Goal: Task Accomplishment & Management: Manage account settings

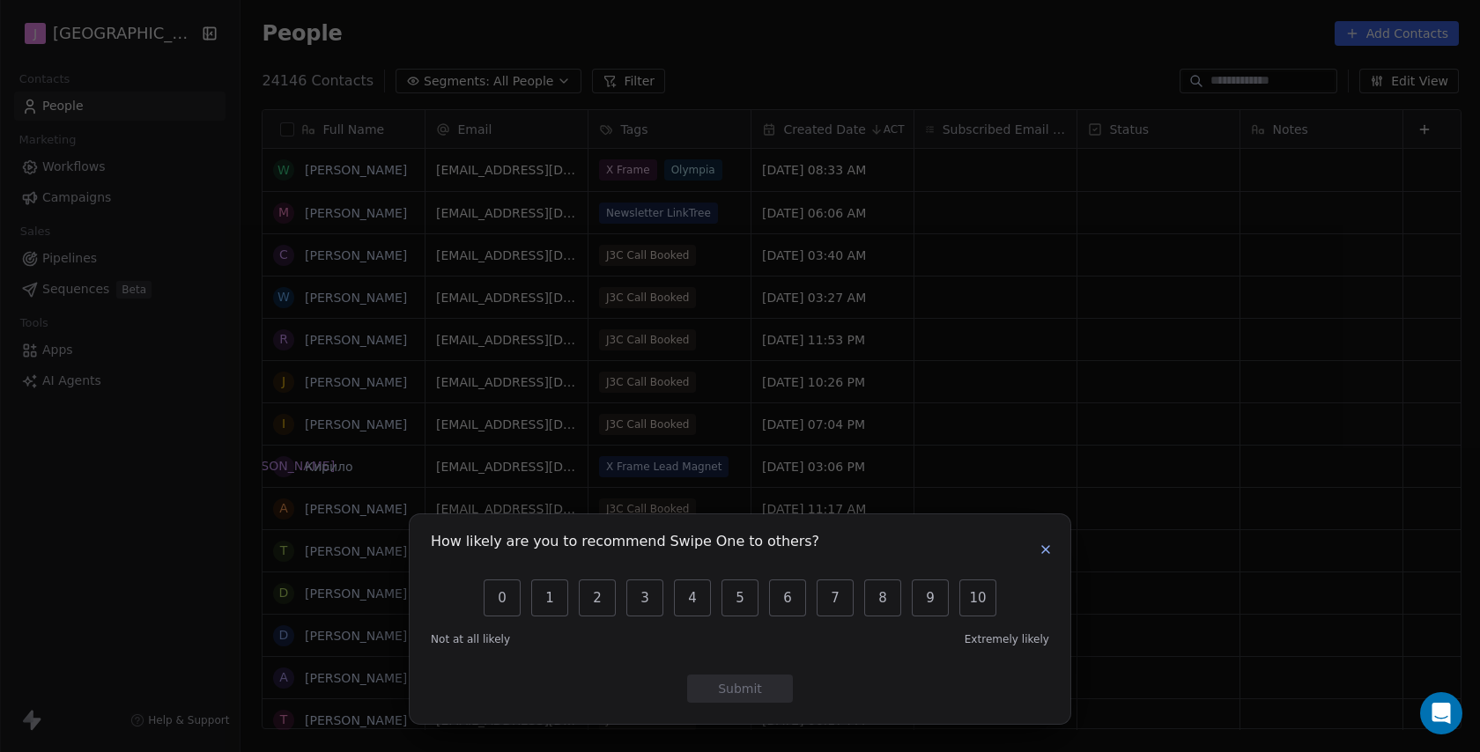
scroll to position [662, 1242]
click at [1046, 550] on icon "button" at bounding box center [1045, 549] width 7 height 7
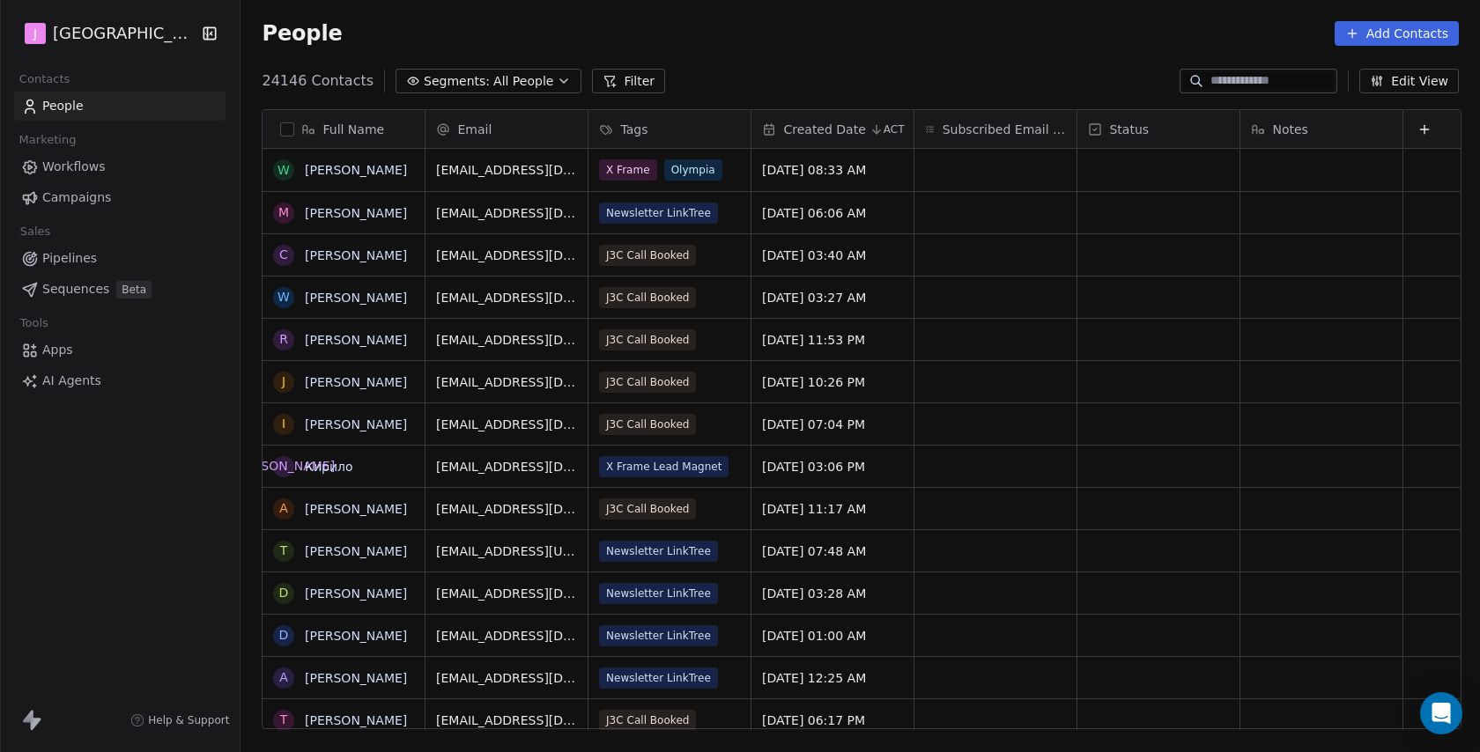
click at [1296, 77] on input at bounding box center [1272, 81] width 123 height 18
paste input "**********"
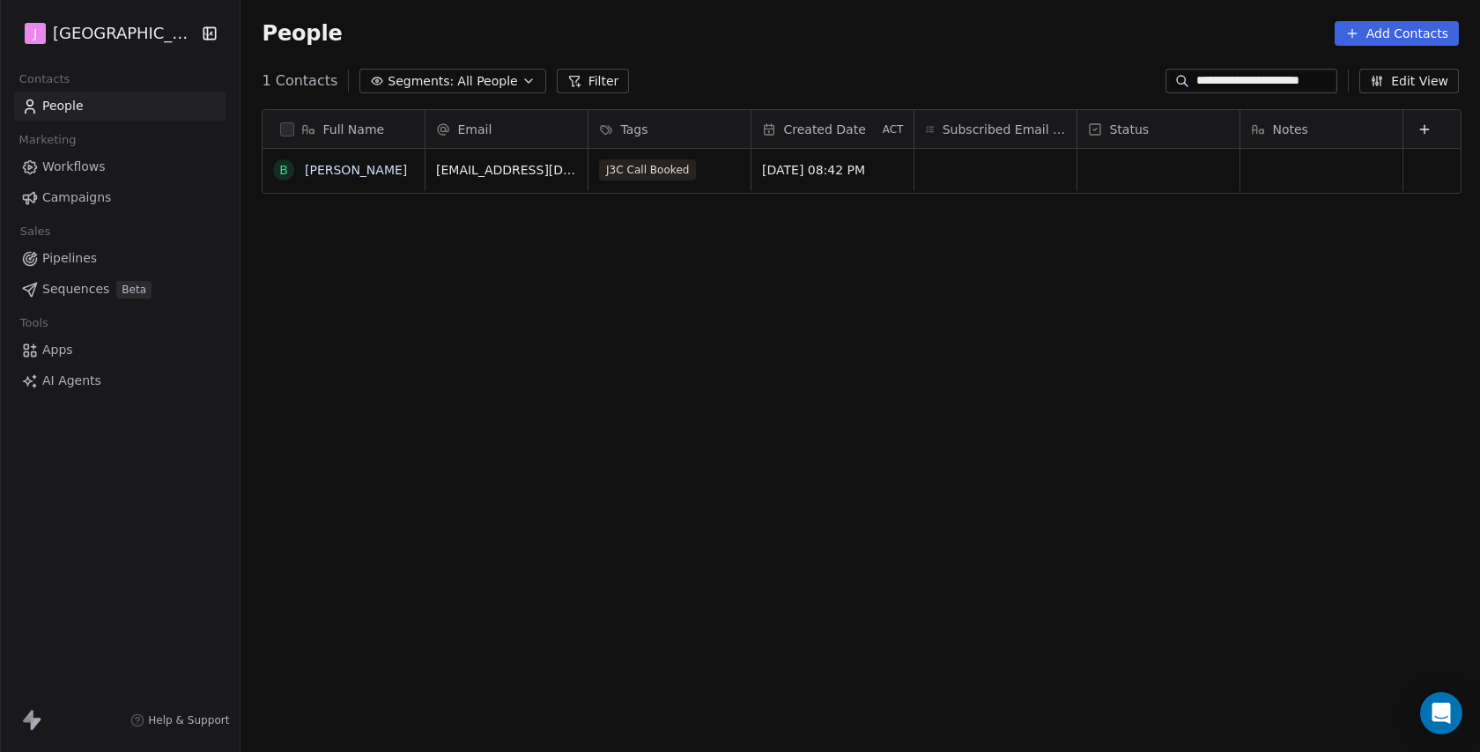
type input "**********"
click at [1144, 200] on div "Full Name B Beth renton Email Tags Created Date ACT Subscribed Email Categories…" at bounding box center [861, 426] width 1240 height 663
click at [1137, 177] on div "grid" at bounding box center [1159, 170] width 162 height 42
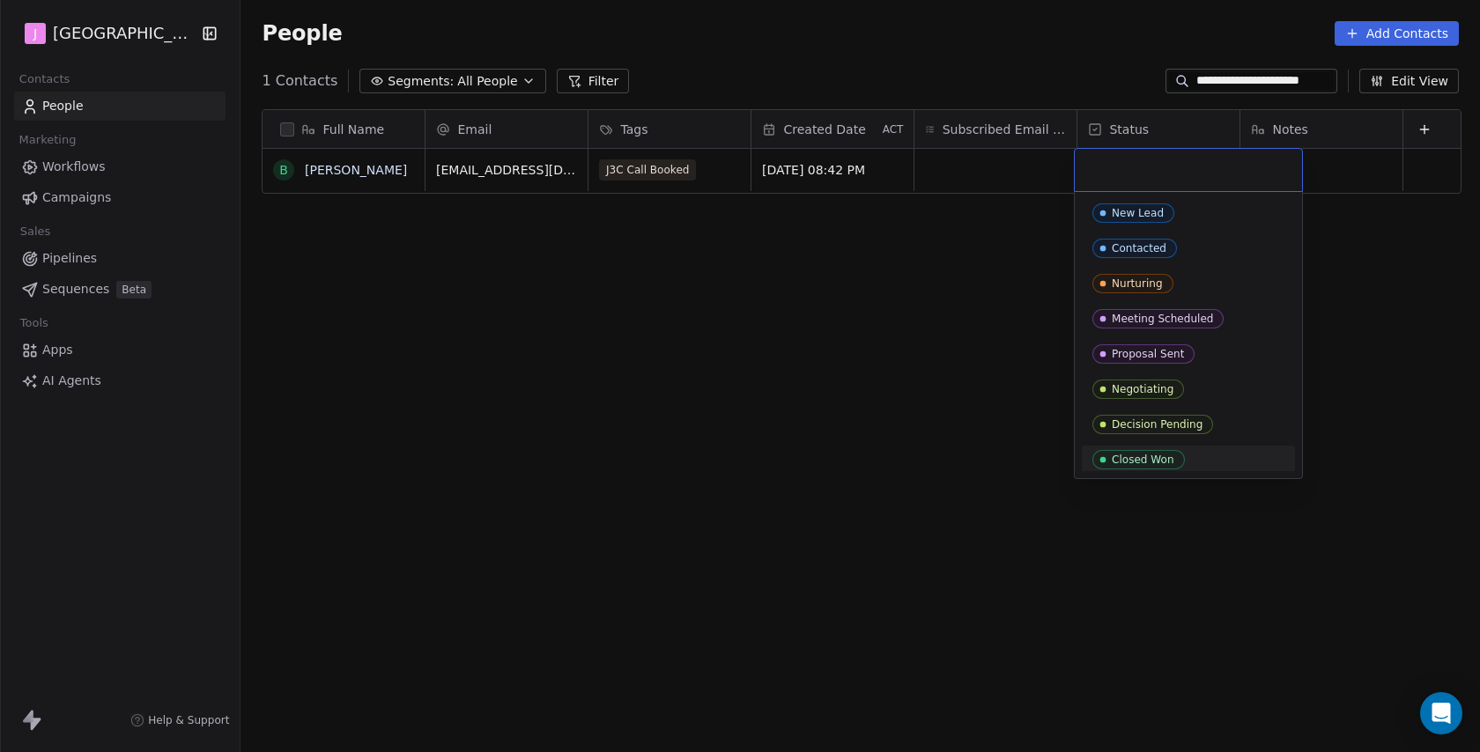
click at [1102, 456] on icon "Suggestions" at bounding box center [1103, 460] width 14 height 14
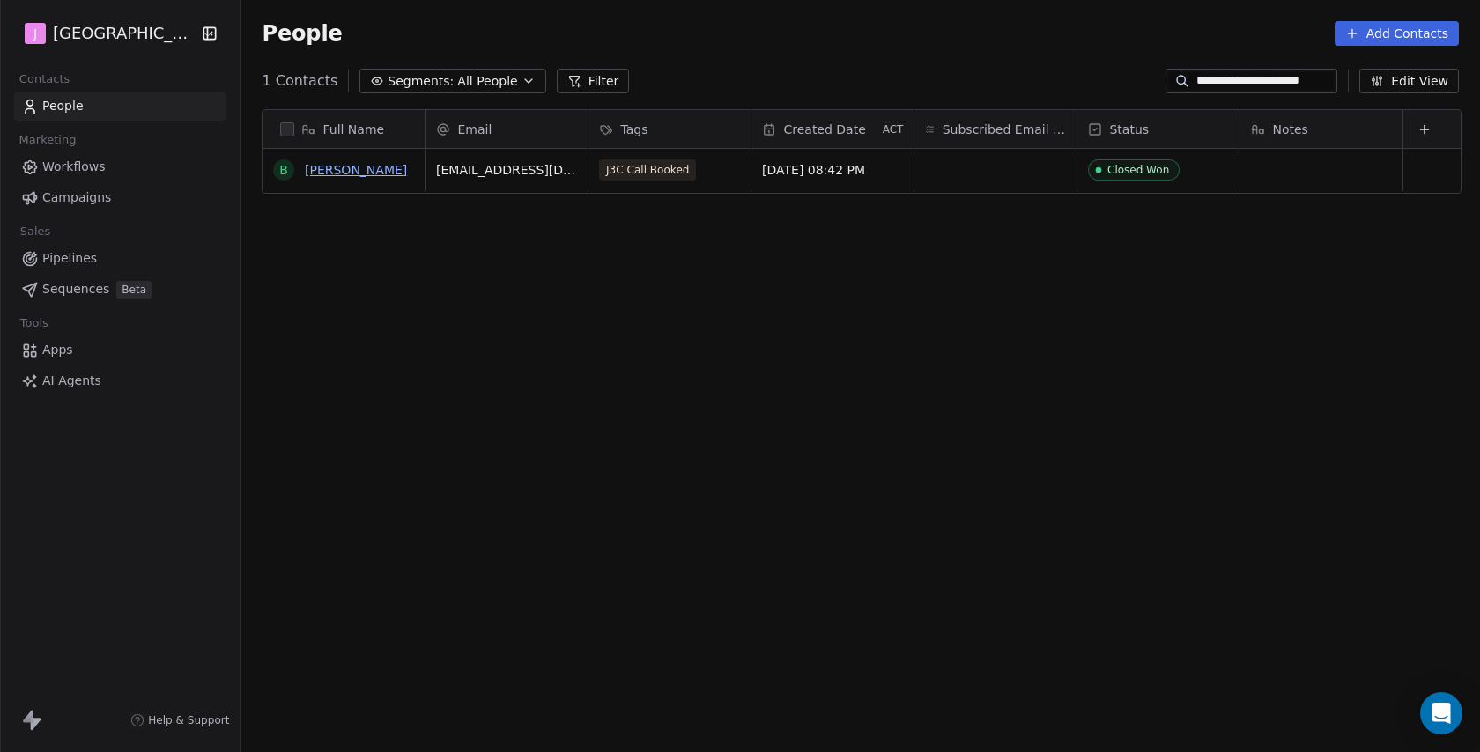
click at [335, 168] on link "[PERSON_NAME]" at bounding box center [356, 170] width 102 height 14
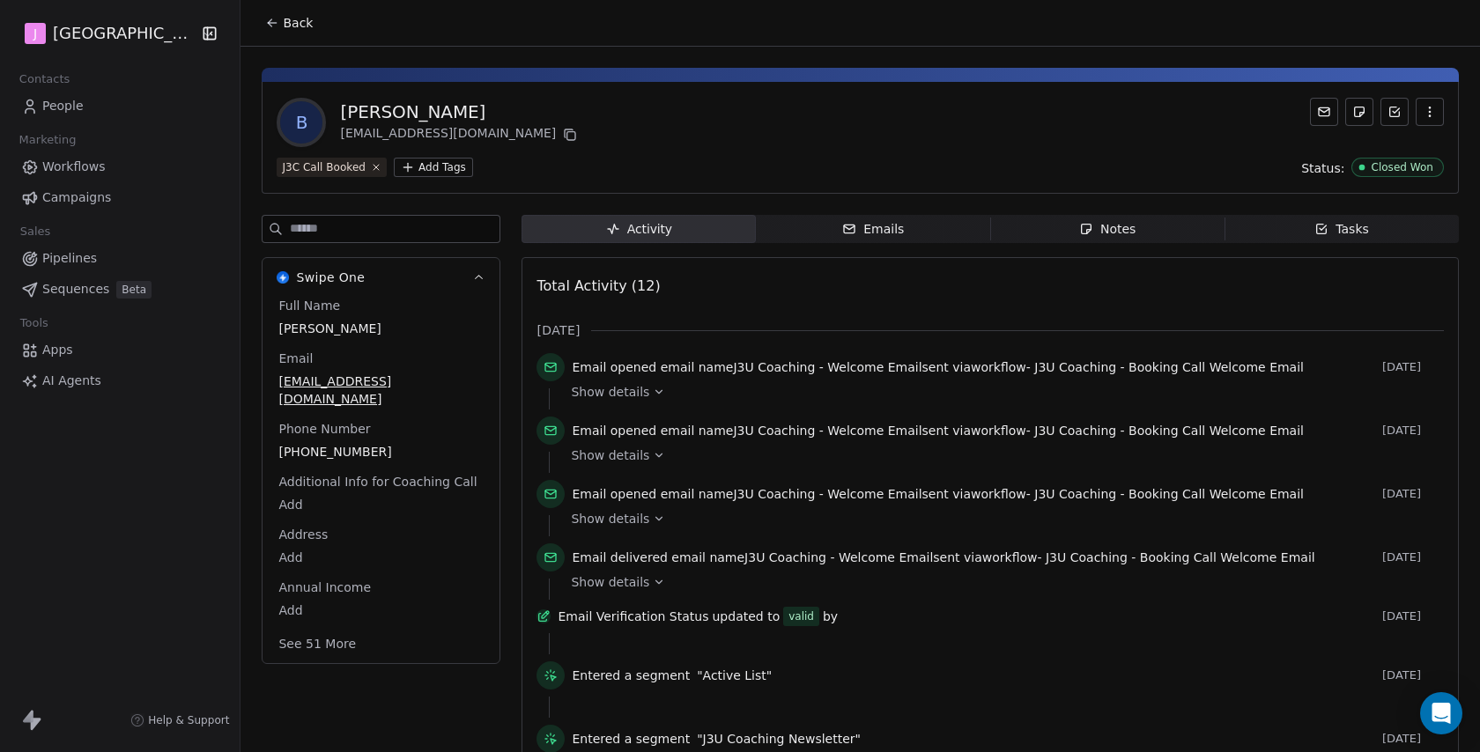
click at [308, 634] on button "See 51 More" at bounding box center [317, 644] width 99 height 32
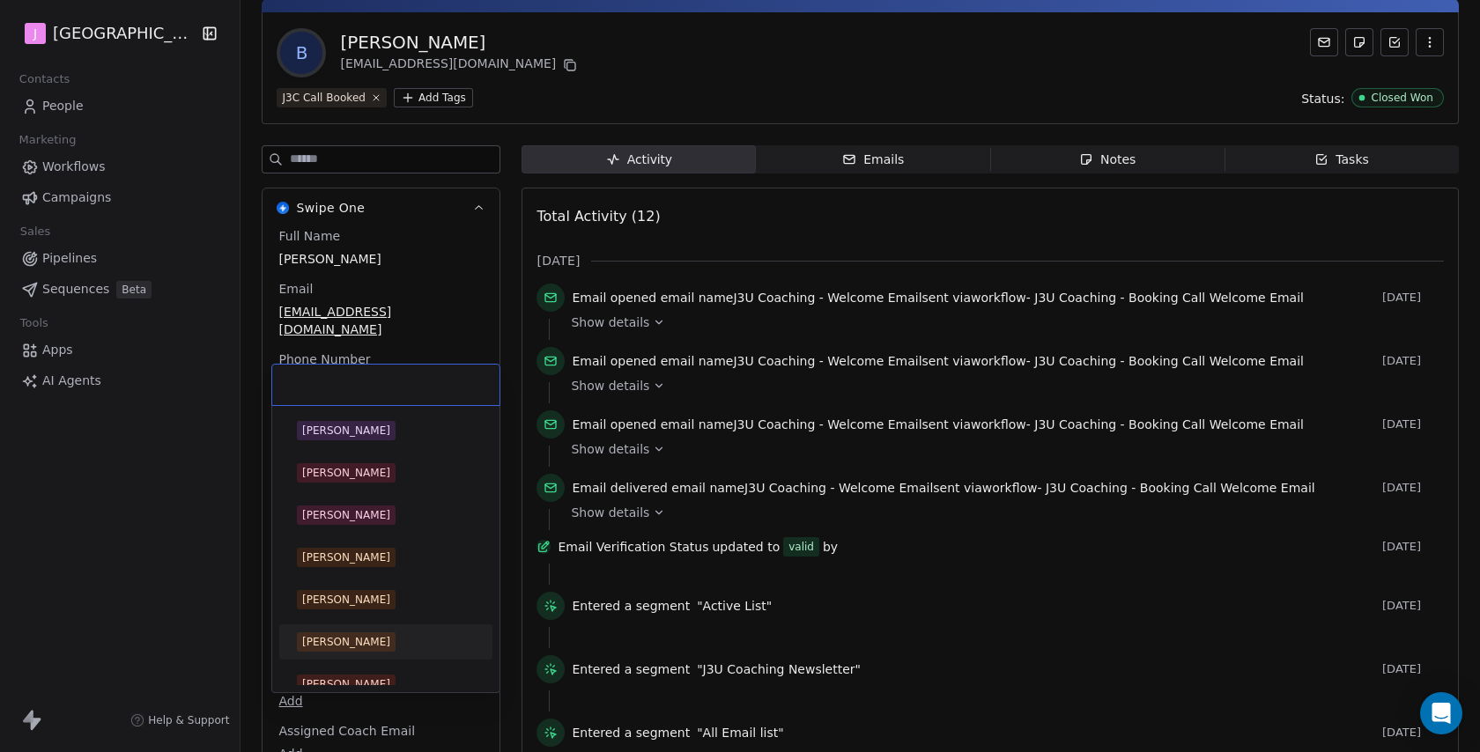
click at [298, 619] on body "J J3 University Contacts People Marketing Workflows Campaigns Sales Pipelines S…" at bounding box center [740, 376] width 1480 height 752
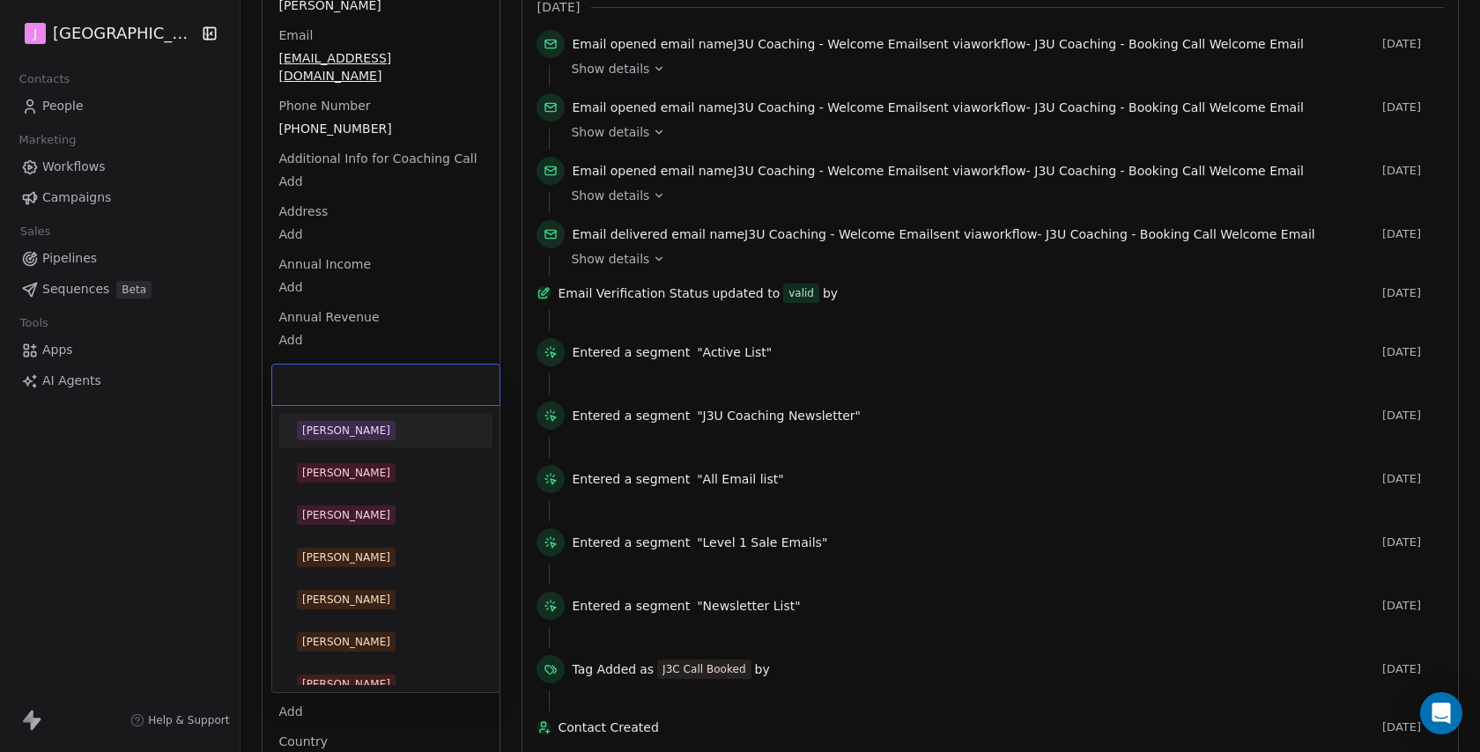
click at [354, 421] on span "[PERSON_NAME]" at bounding box center [346, 430] width 99 height 19
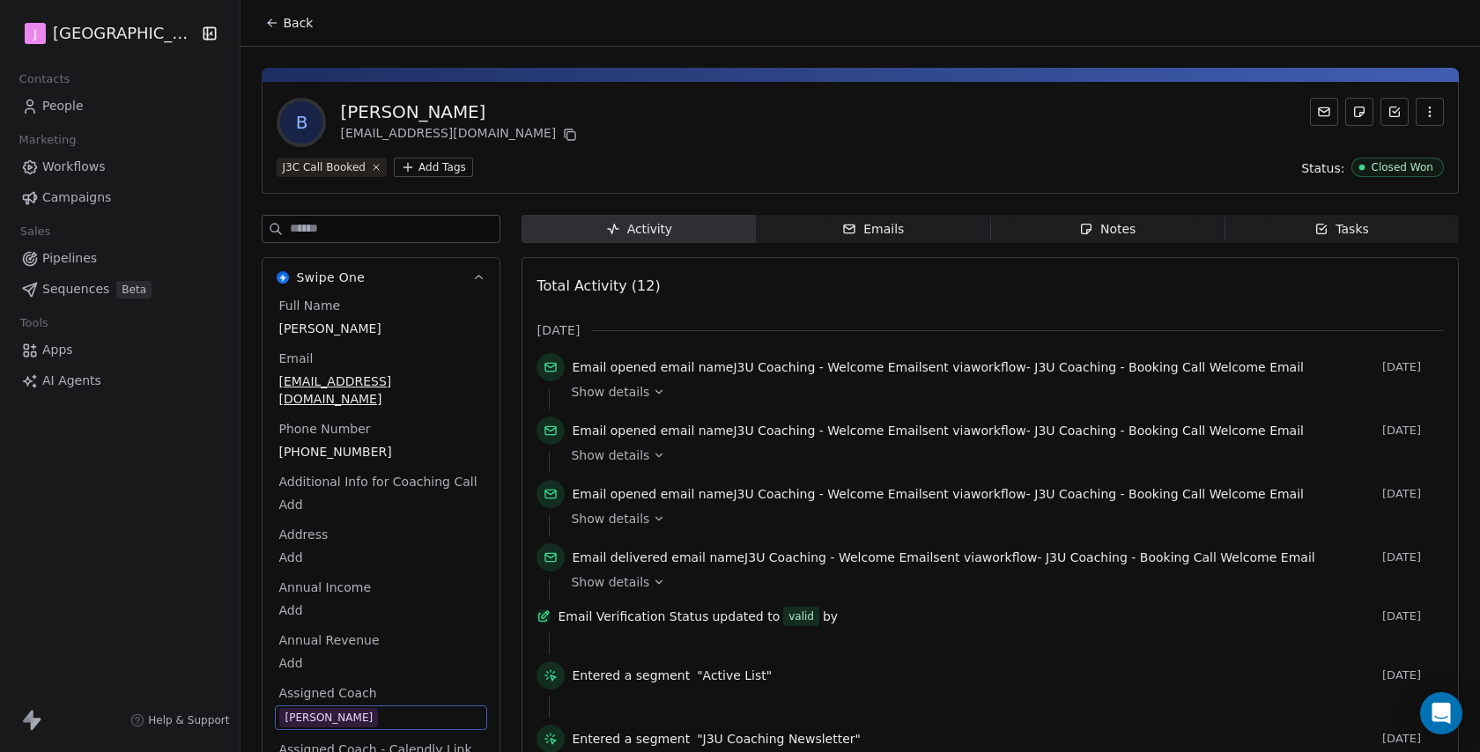
click at [299, 22] on span "Back" at bounding box center [298, 23] width 30 height 18
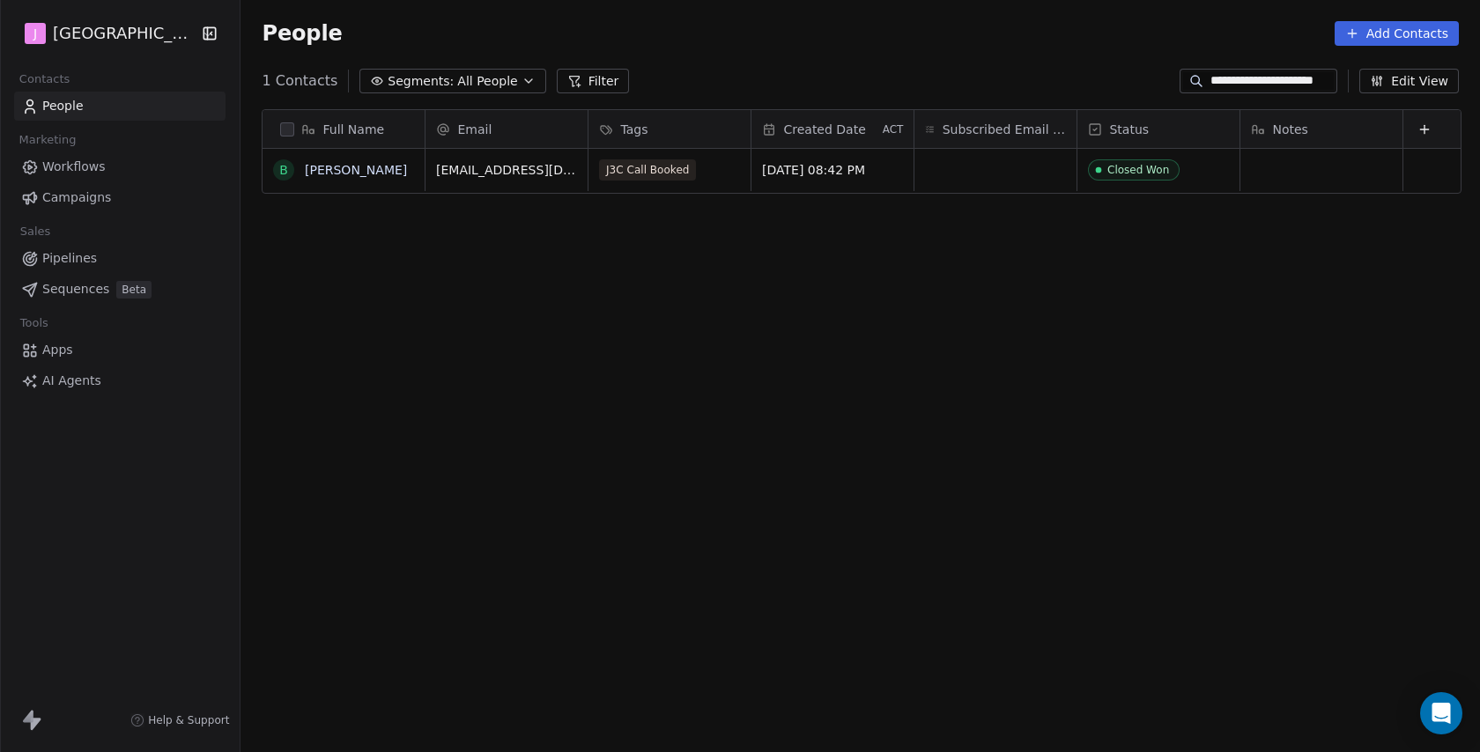
scroll to position [662, 1242]
click at [89, 252] on span "Pipelines" at bounding box center [69, 258] width 55 height 19
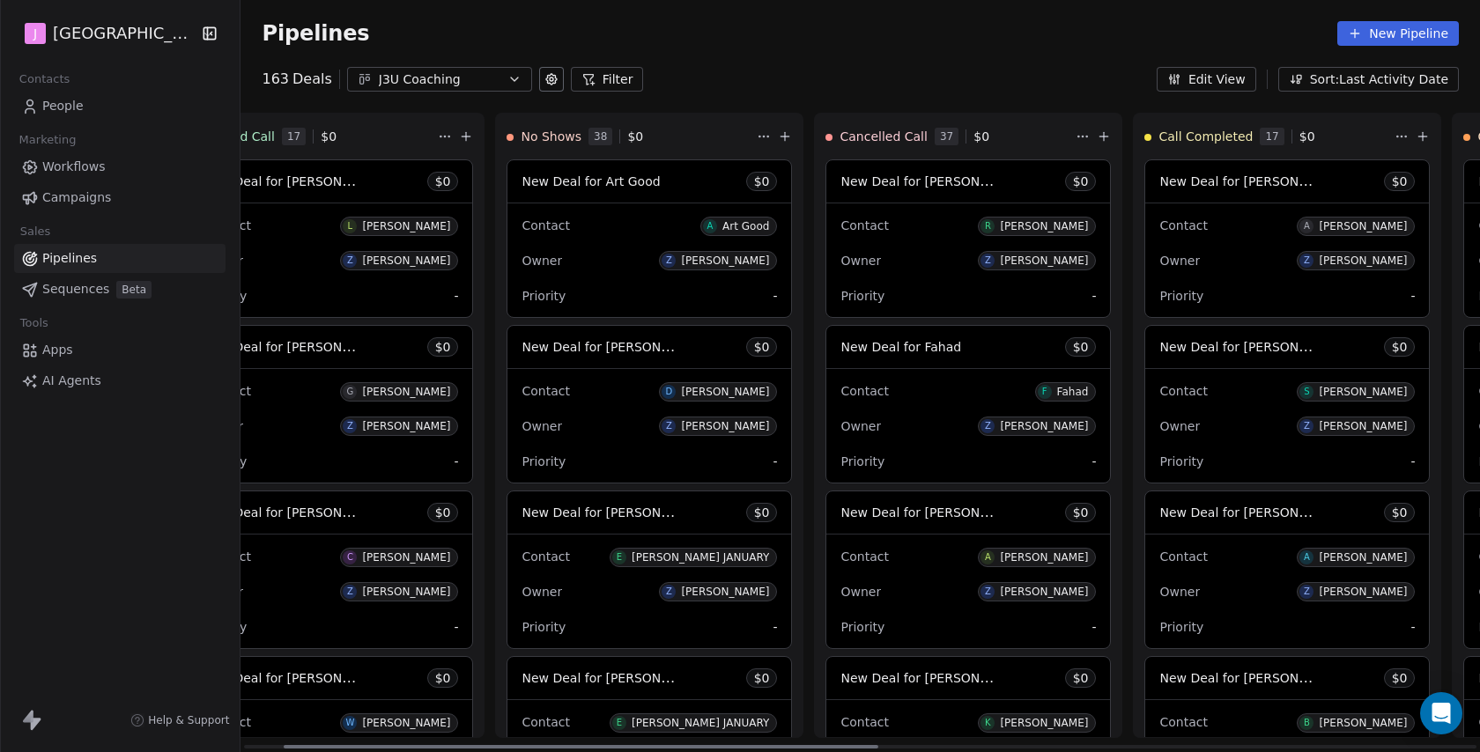
scroll to position [0, 100]
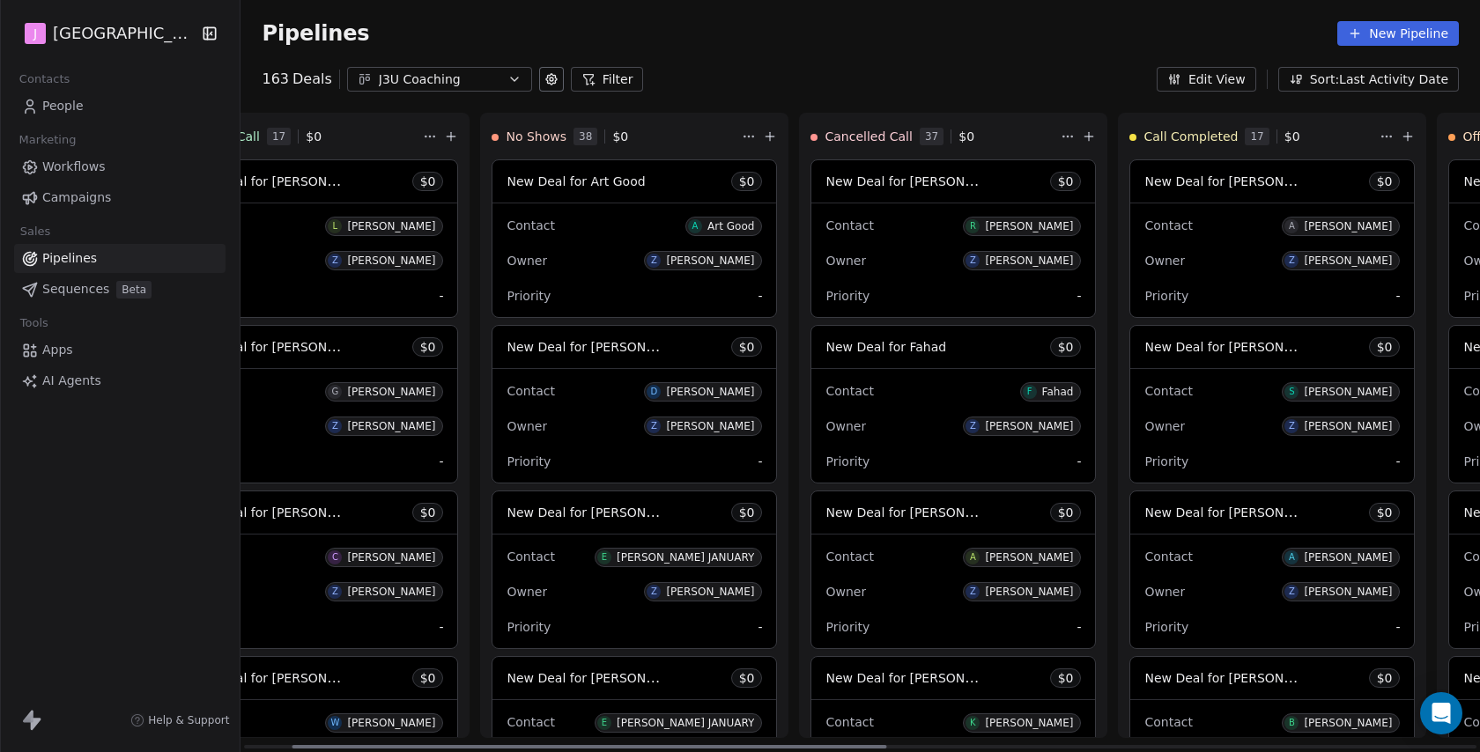
click at [1248, 685] on span "New Deal for [PERSON_NAME]" at bounding box center [1237, 678] width 186 height 17
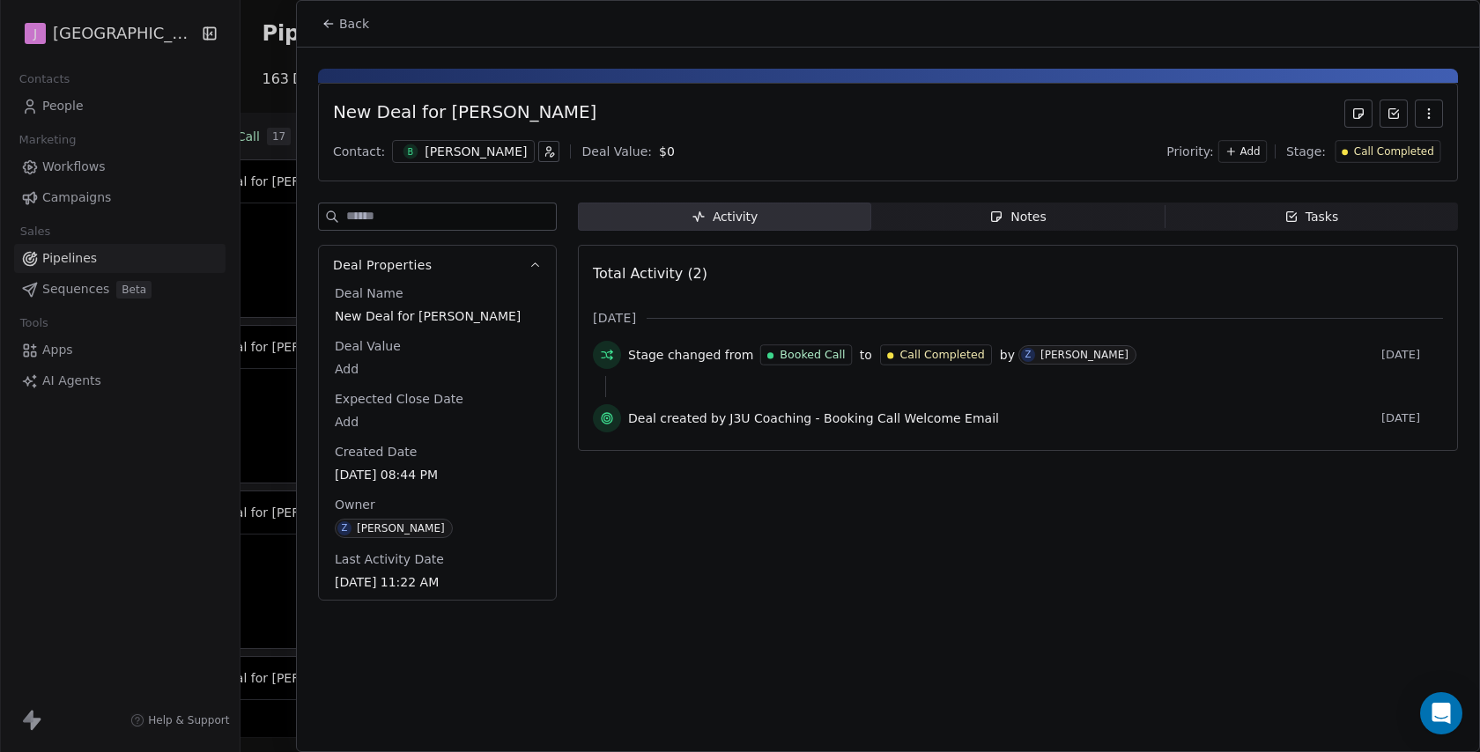
click at [352, 371] on body "J J3 University Contacts People Marketing Workflows Campaigns Sales Pipelines S…" at bounding box center [740, 376] width 1480 height 752
type input "*****"
click at [1364, 145] on html "J J3 University Contacts People Marketing Workflows Campaigns Sales Pipelines S…" at bounding box center [740, 376] width 1480 height 752
click at [1367, 151] on span "Call Completed" at bounding box center [1394, 151] width 80 height 15
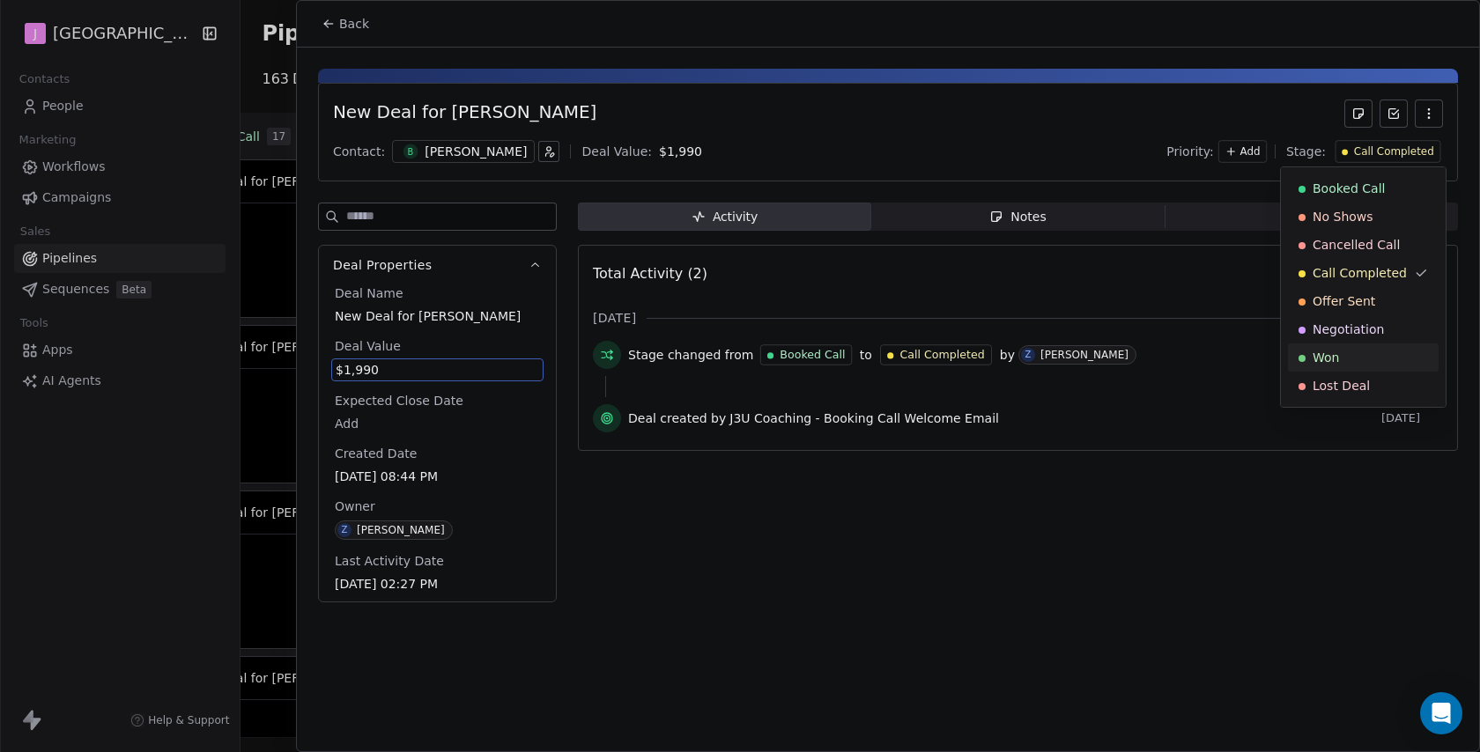
click at [1327, 364] on span "Won" at bounding box center [1326, 358] width 26 height 18
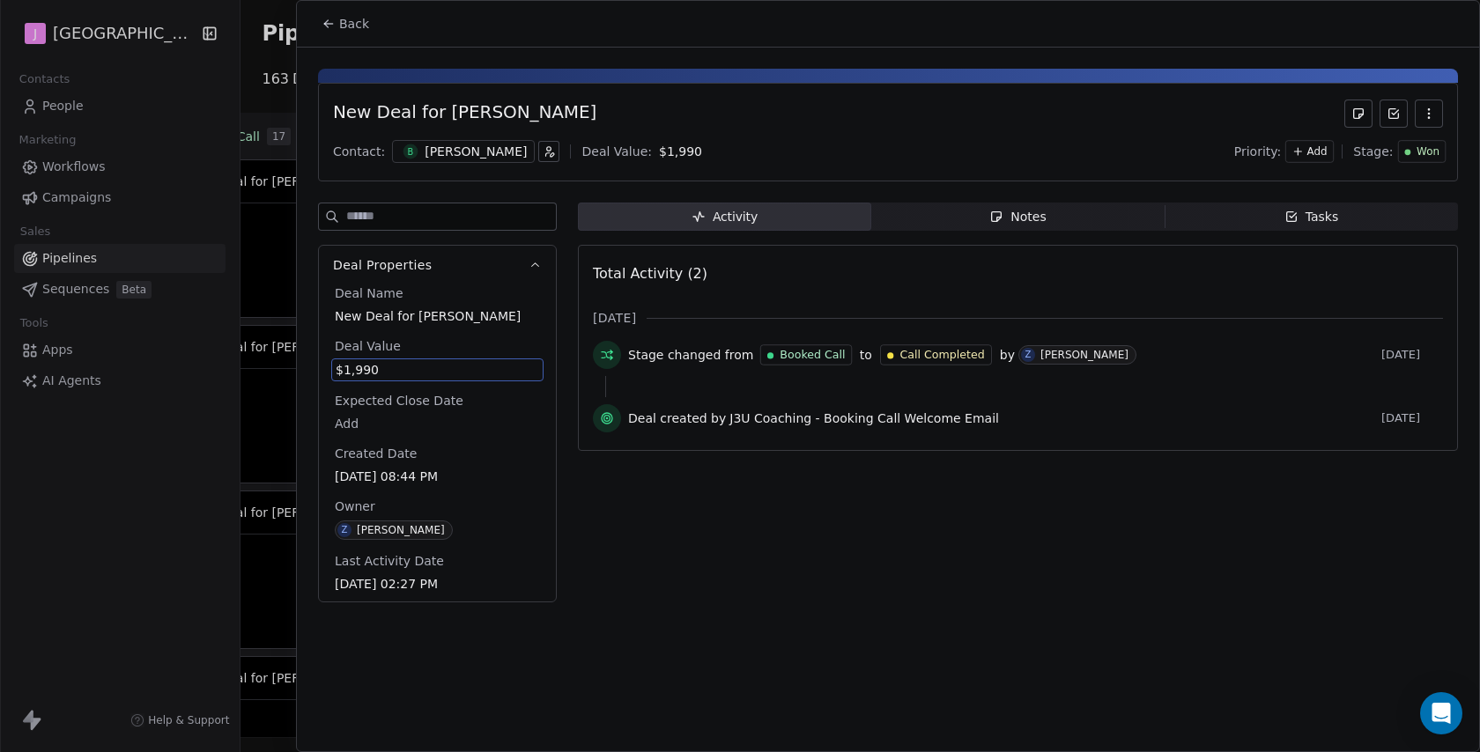
click at [359, 19] on span "Back" at bounding box center [354, 24] width 30 height 18
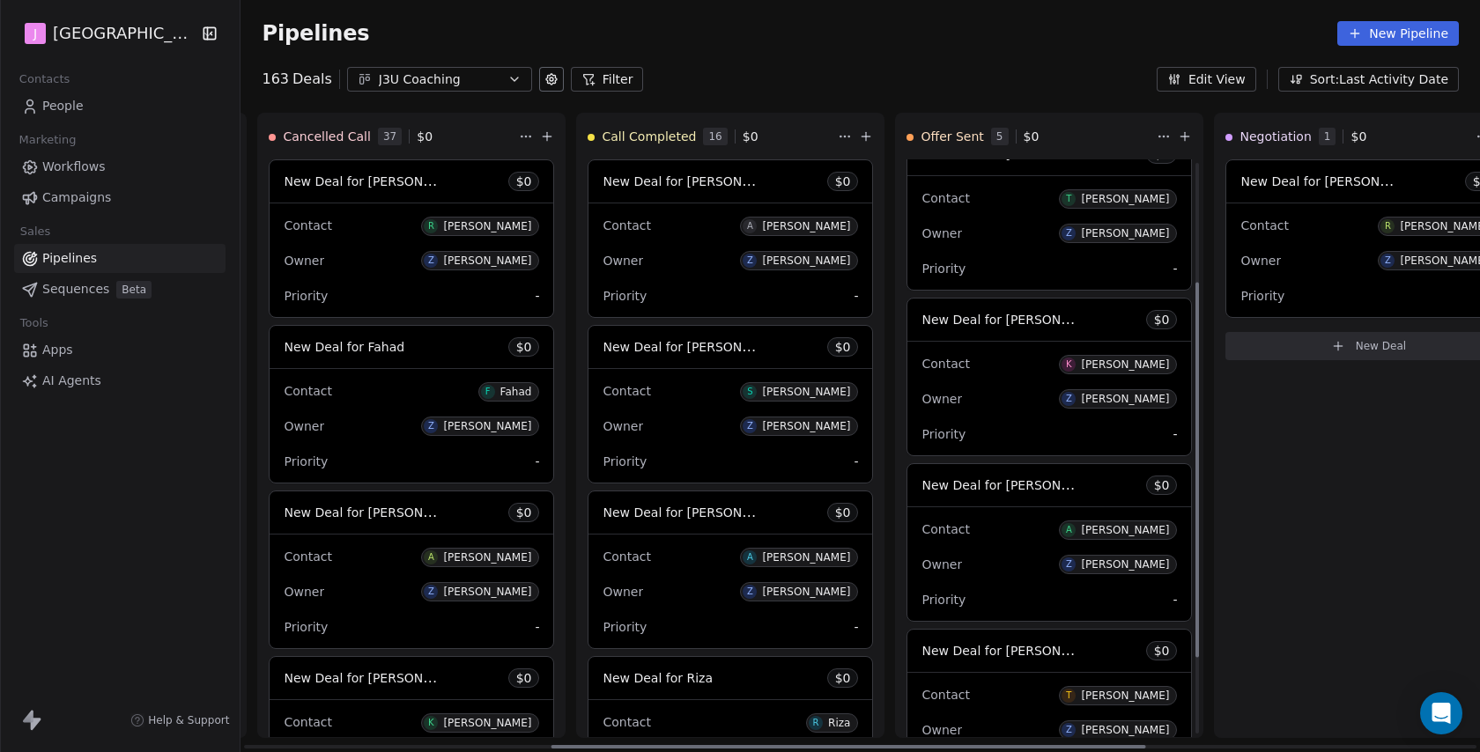
scroll to position [196, 0]
click at [1036, 489] on span "New Deal for [PERSON_NAME]" at bounding box center [1015, 482] width 186 height 17
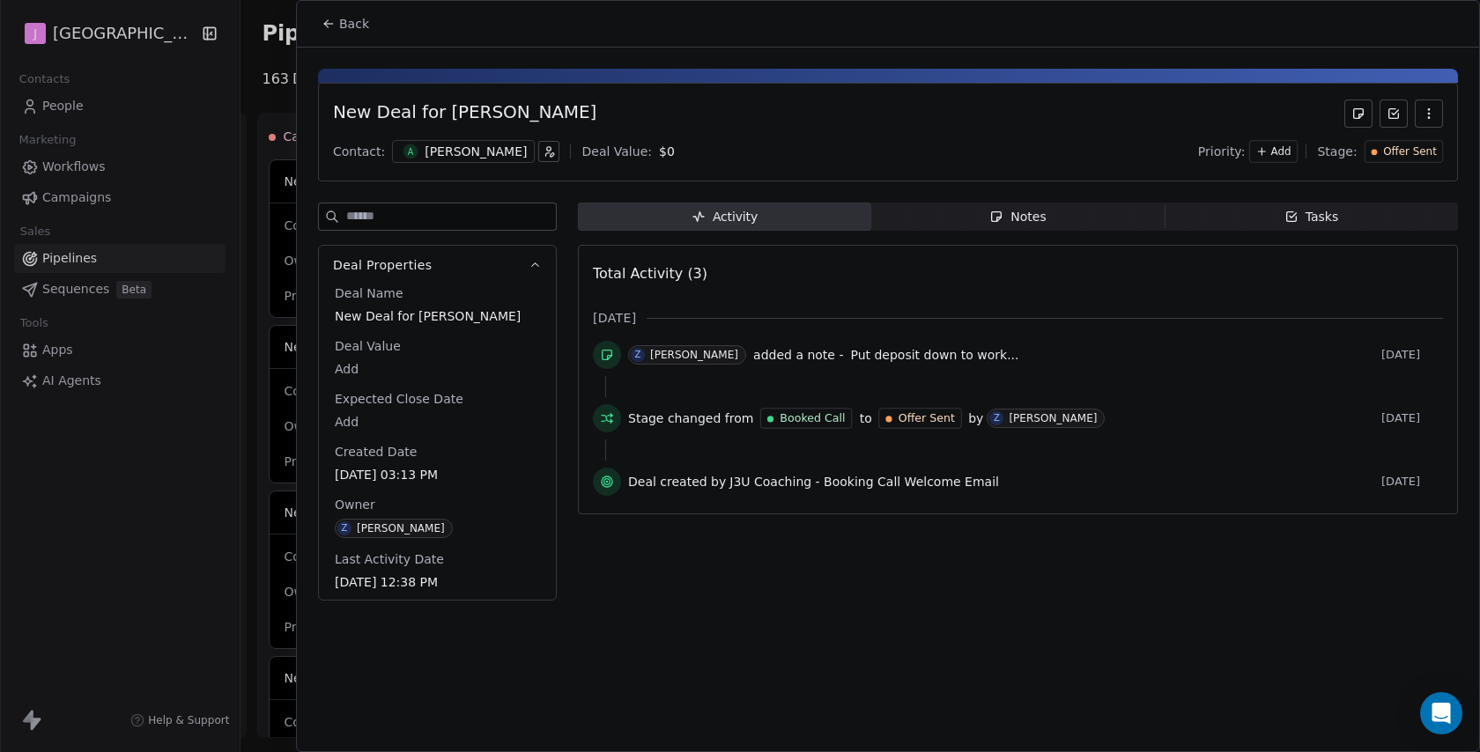
click at [1398, 150] on span "Offer Sent" at bounding box center [1410, 151] width 54 height 15
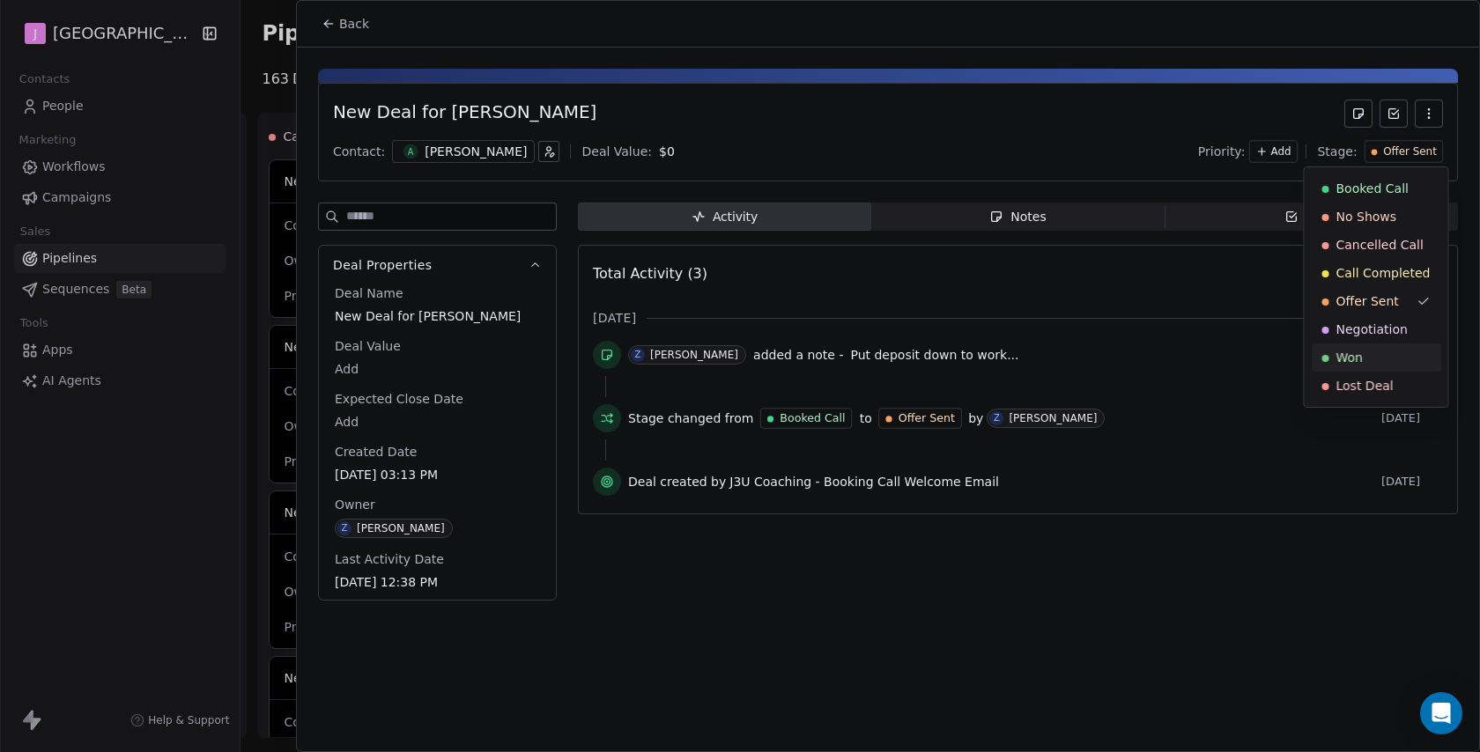
click at [1372, 357] on div "Won" at bounding box center [1376, 358] width 108 height 18
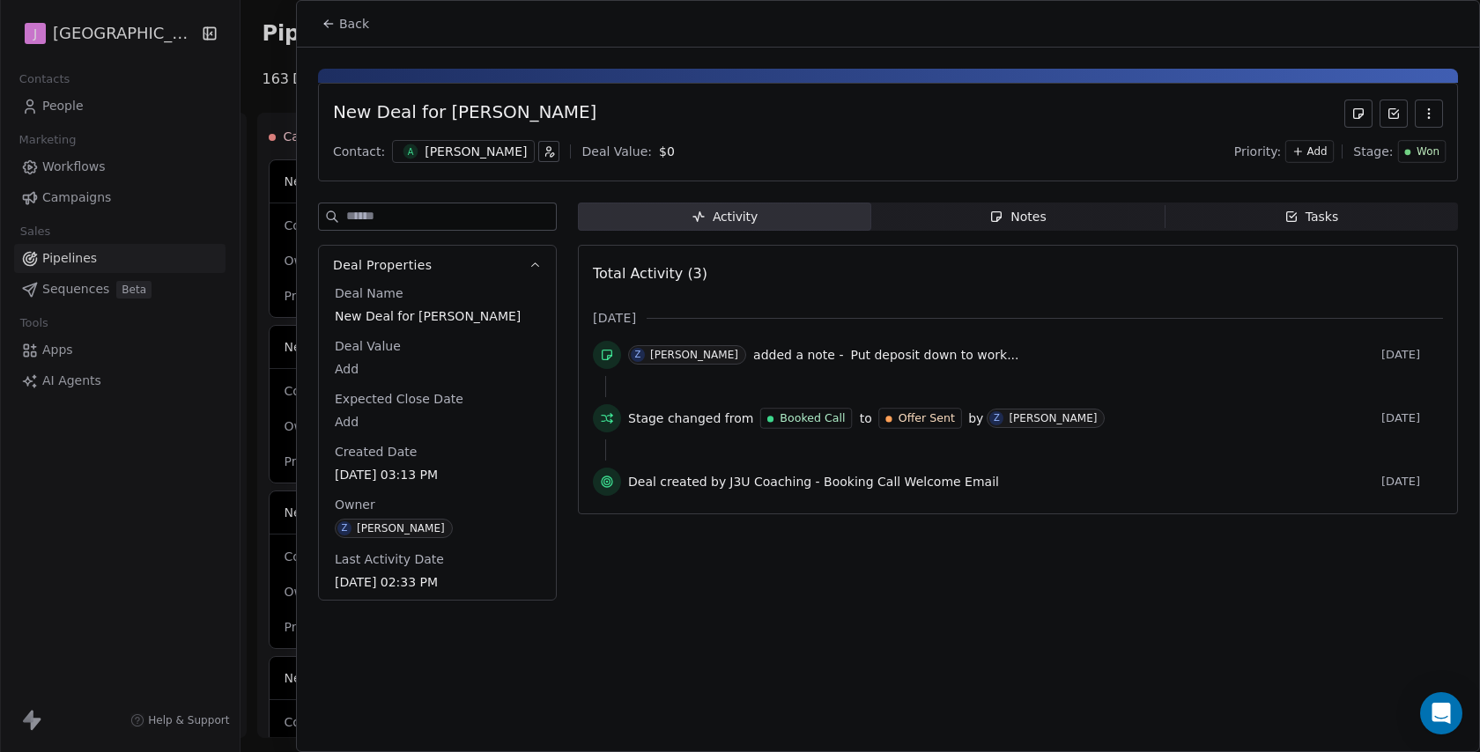
scroll to position [136, 0]
click at [356, 370] on body "J J3 University Contacts People Marketing Workflows Campaigns Sales Pipelines S…" at bounding box center [740, 376] width 1480 height 752
type input "***"
click at [362, 19] on html "J J3 University Contacts People Marketing Workflows Campaigns Sales Pipelines S…" at bounding box center [740, 376] width 1480 height 752
click at [352, 27] on span "Back" at bounding box center [354, 24] width 30 height 18
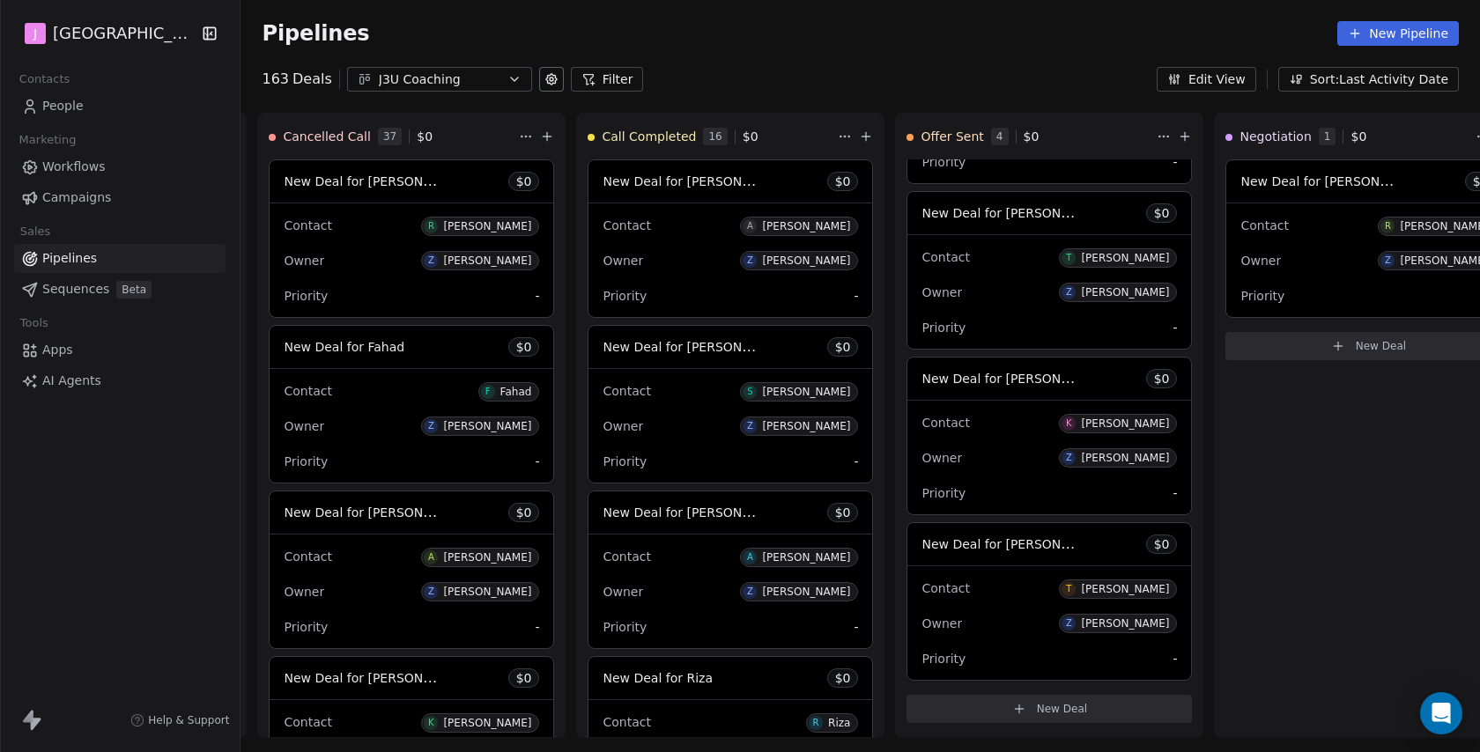
click at [79, 168] on span "Workflows" at bounding box center [73, 167] width 63 height 19
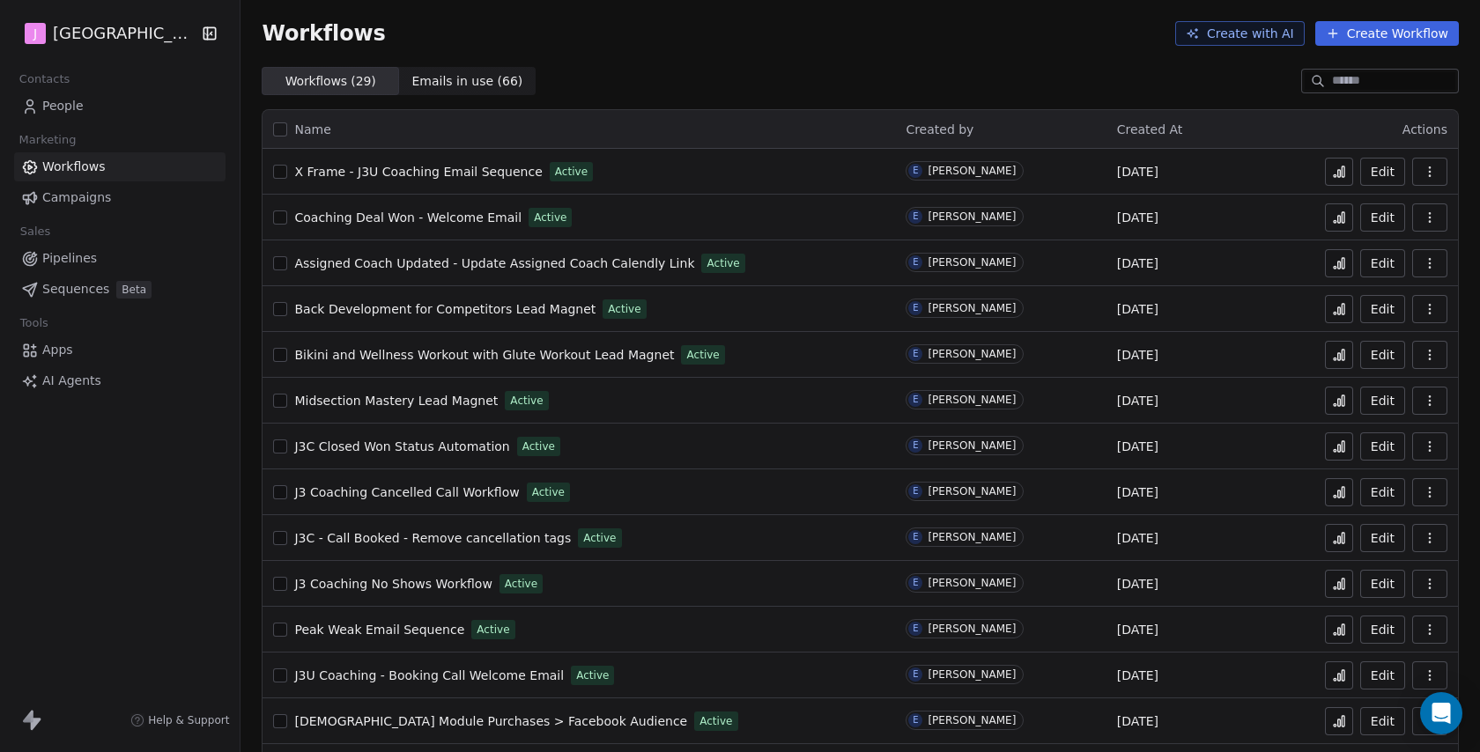
click at [63, 93] on link "People" at bounding box center [119, 106] width 211 height 29
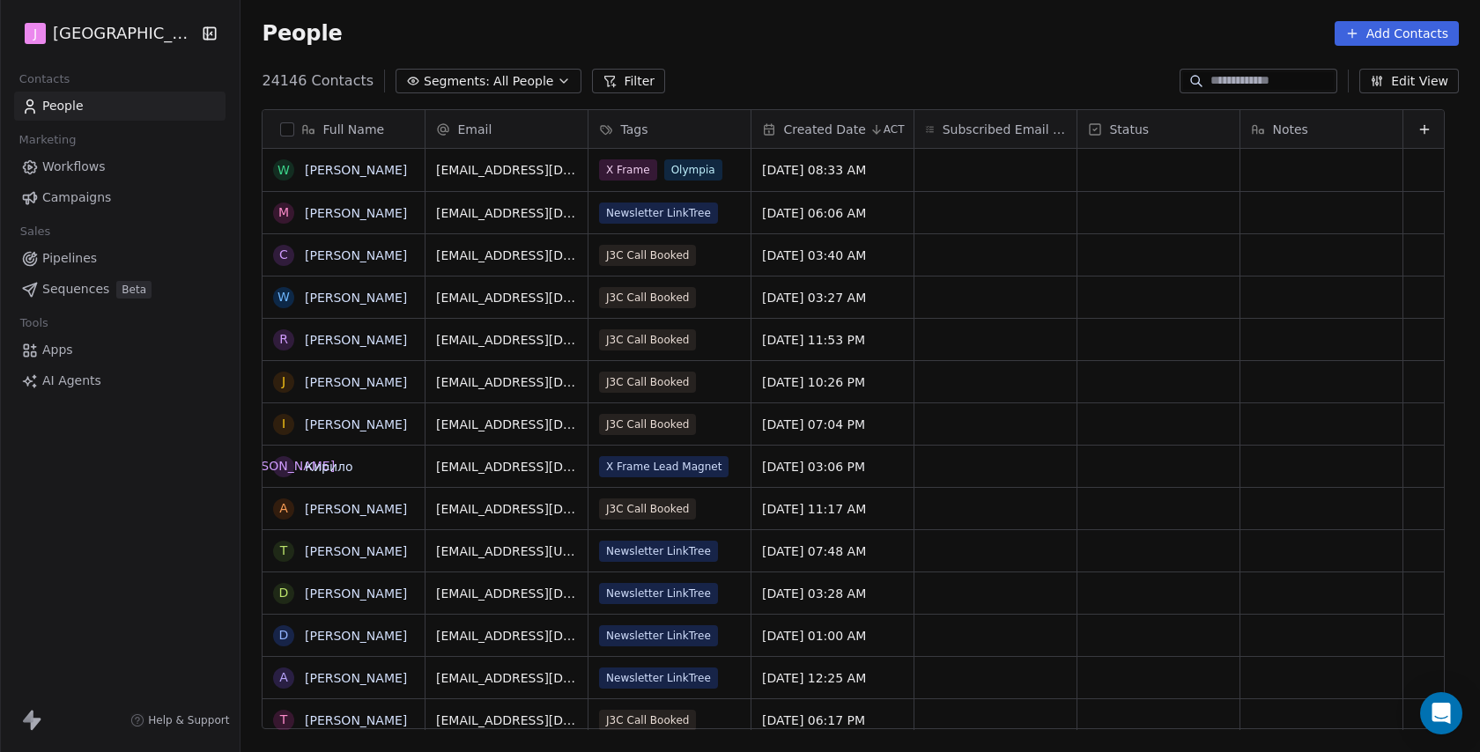
scroll to position [662, 1242]
click at [1232, 82] on input at bounding box center [1272, 81] width 123 height 18
paste input "**********"
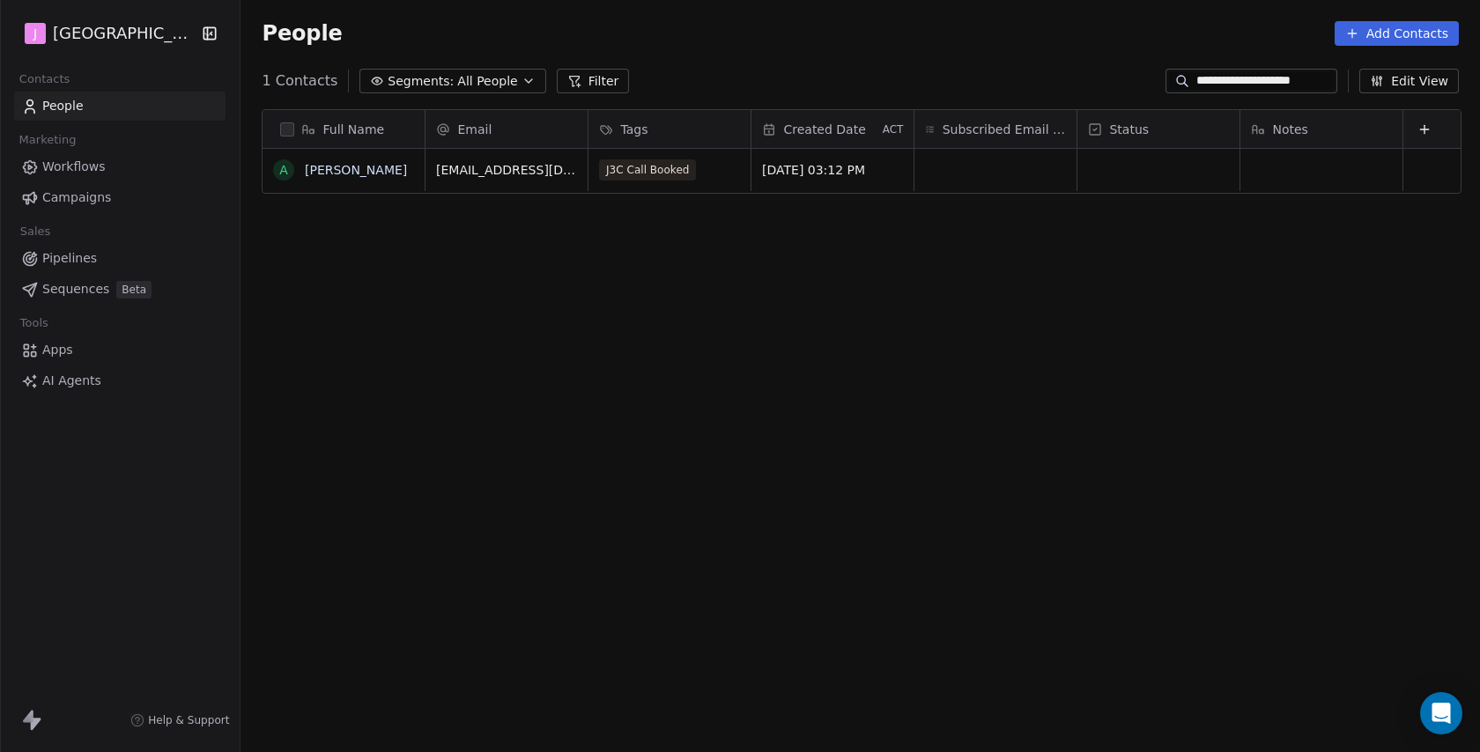
type input "**********"
click at [1143, 179] on div "grid" at bounding box center [1159, 170] width 162 height 42
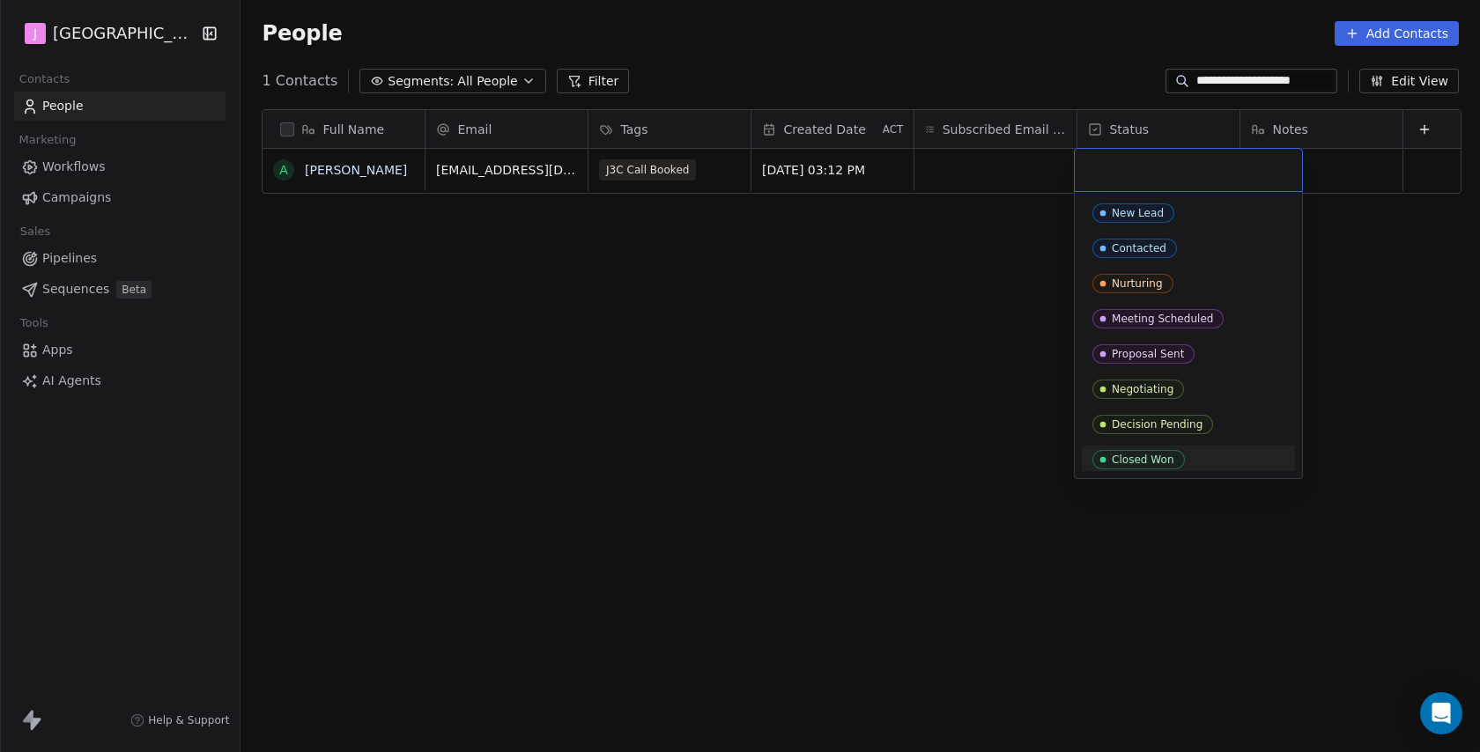
click at [1137, 462] on div "Closed Won" at bounding box center [1143, 460] width 63 height 12
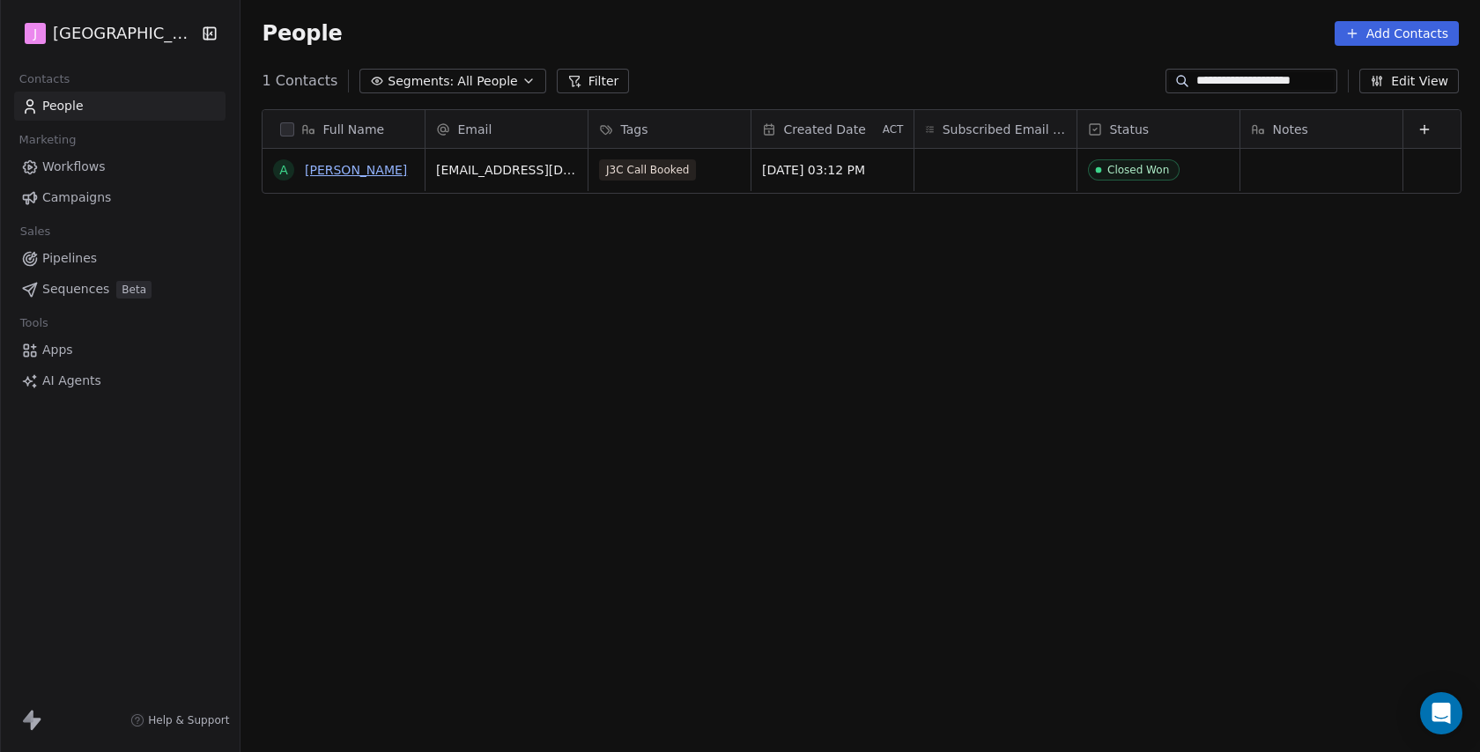
click at [347, 174] on link "[PERSON_NAME]" at bounding box center [356, 170] width 102 height 14
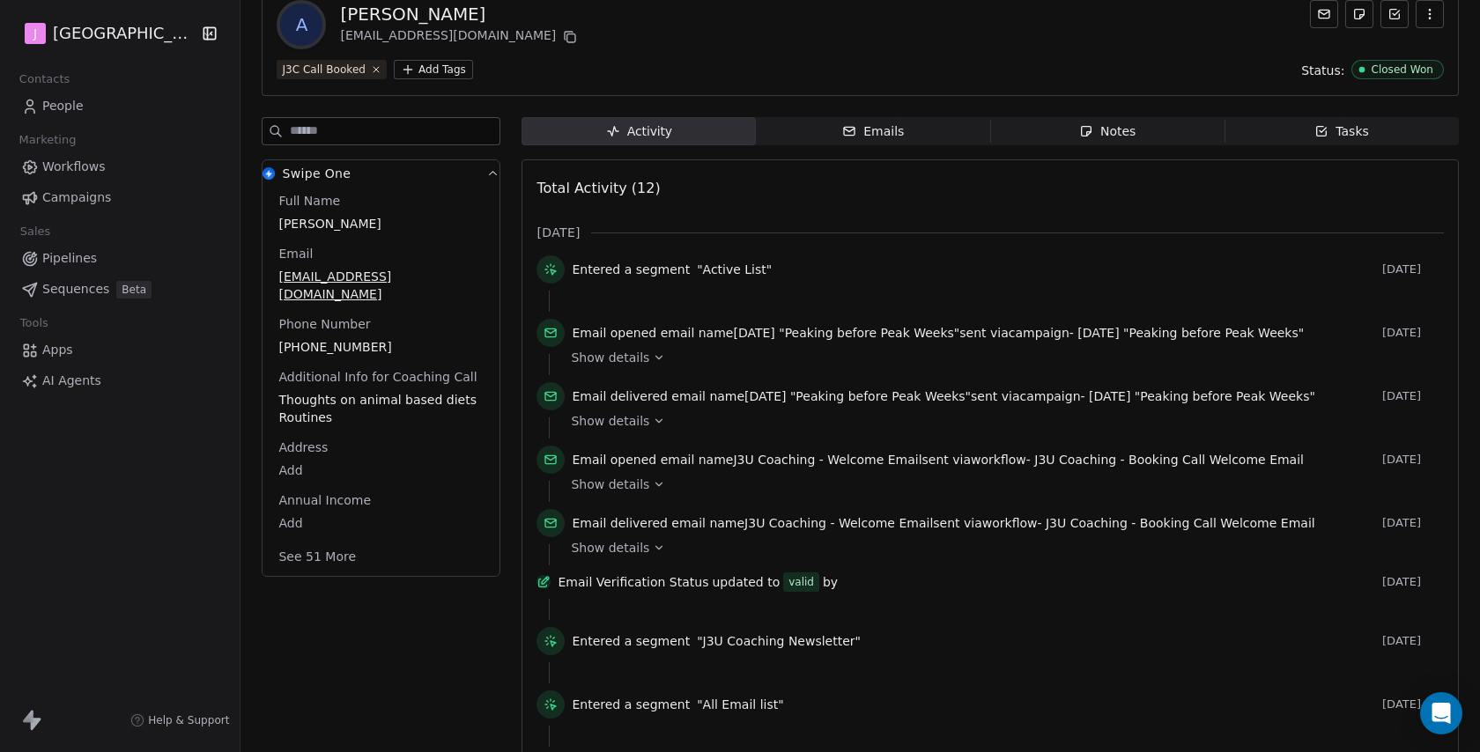
scroll to position [130, 0]
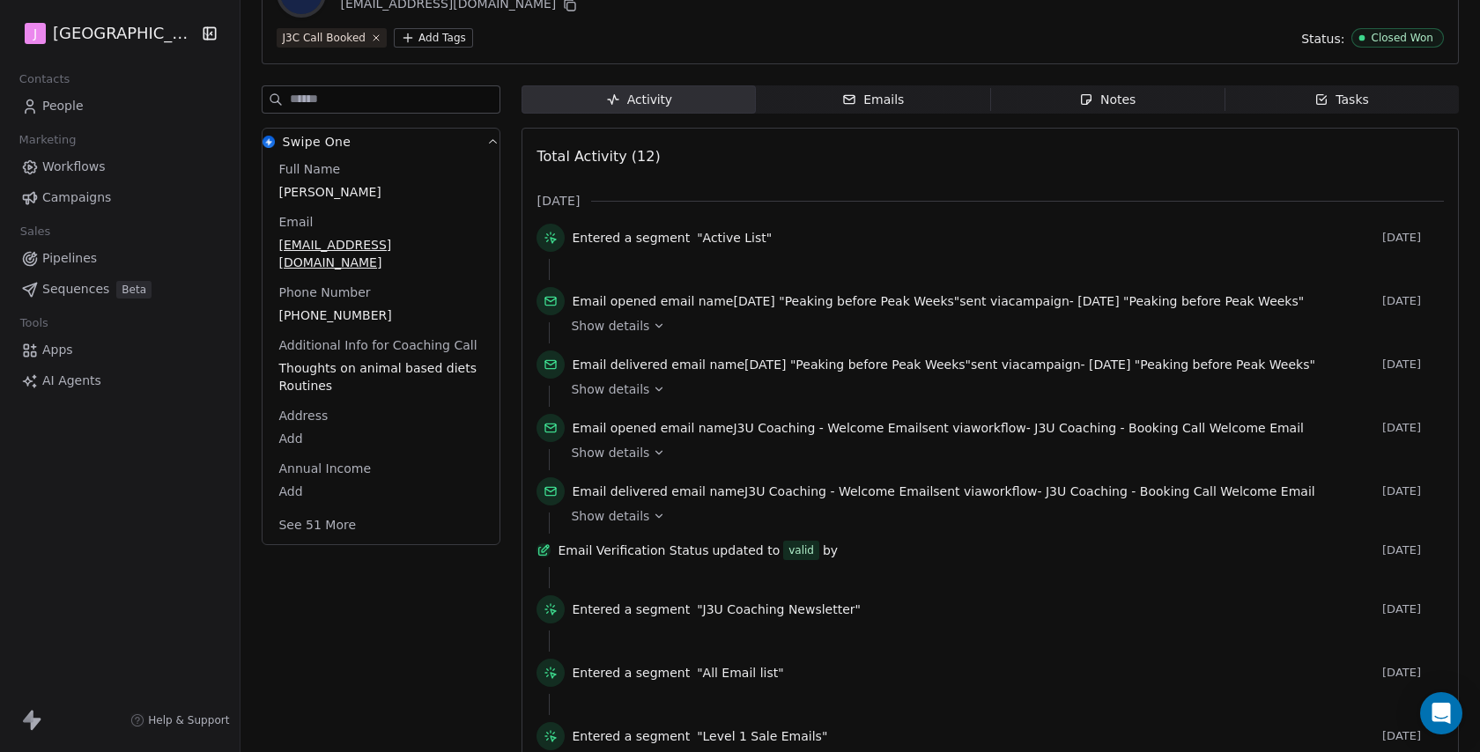
click at [310, 519] on button "See 51 More" at bounding box center [317, 525] width 99 height 32
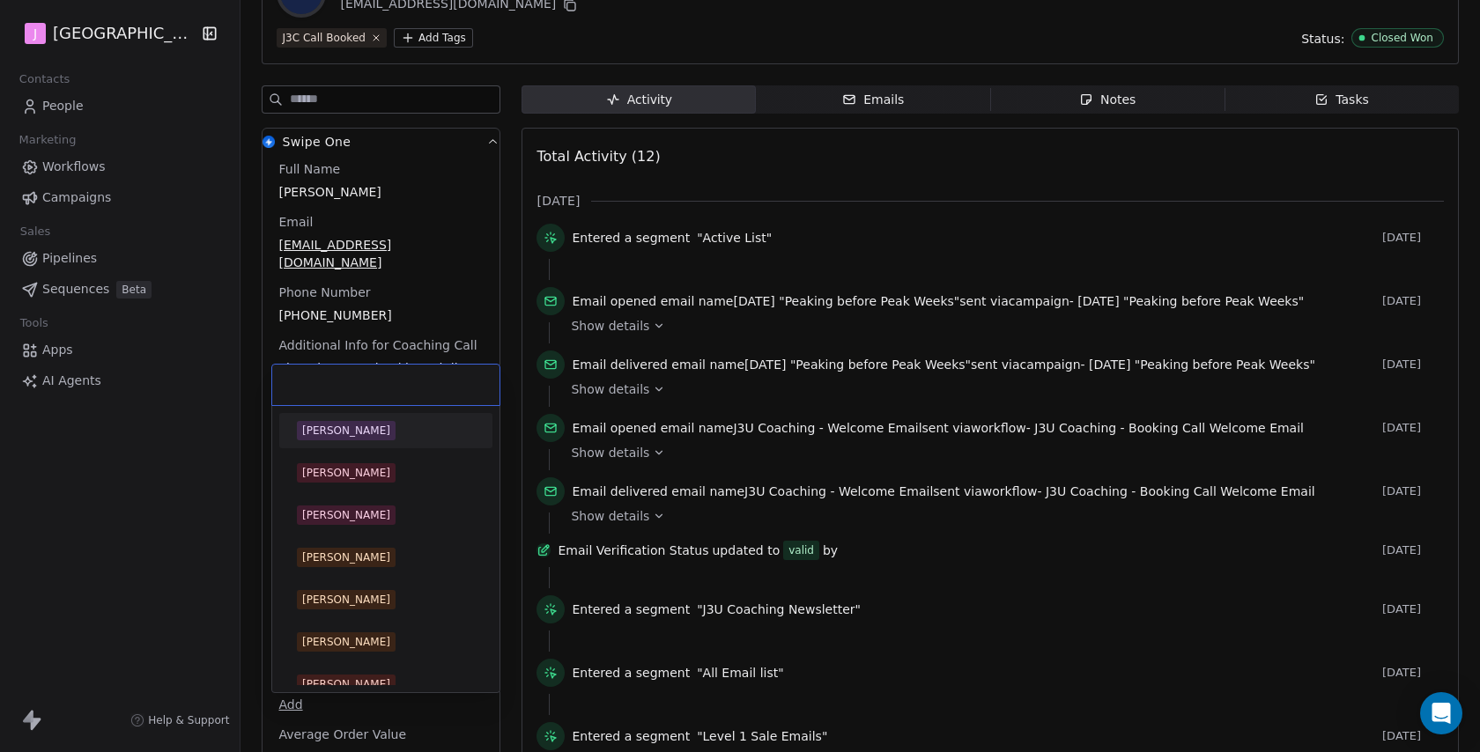
click at [289, 584] on body "J J3 University Contacts People Marketing Workflows Campaigns Sales Pipelines S…" at bounding box center [740, 376] width 1480 height 752
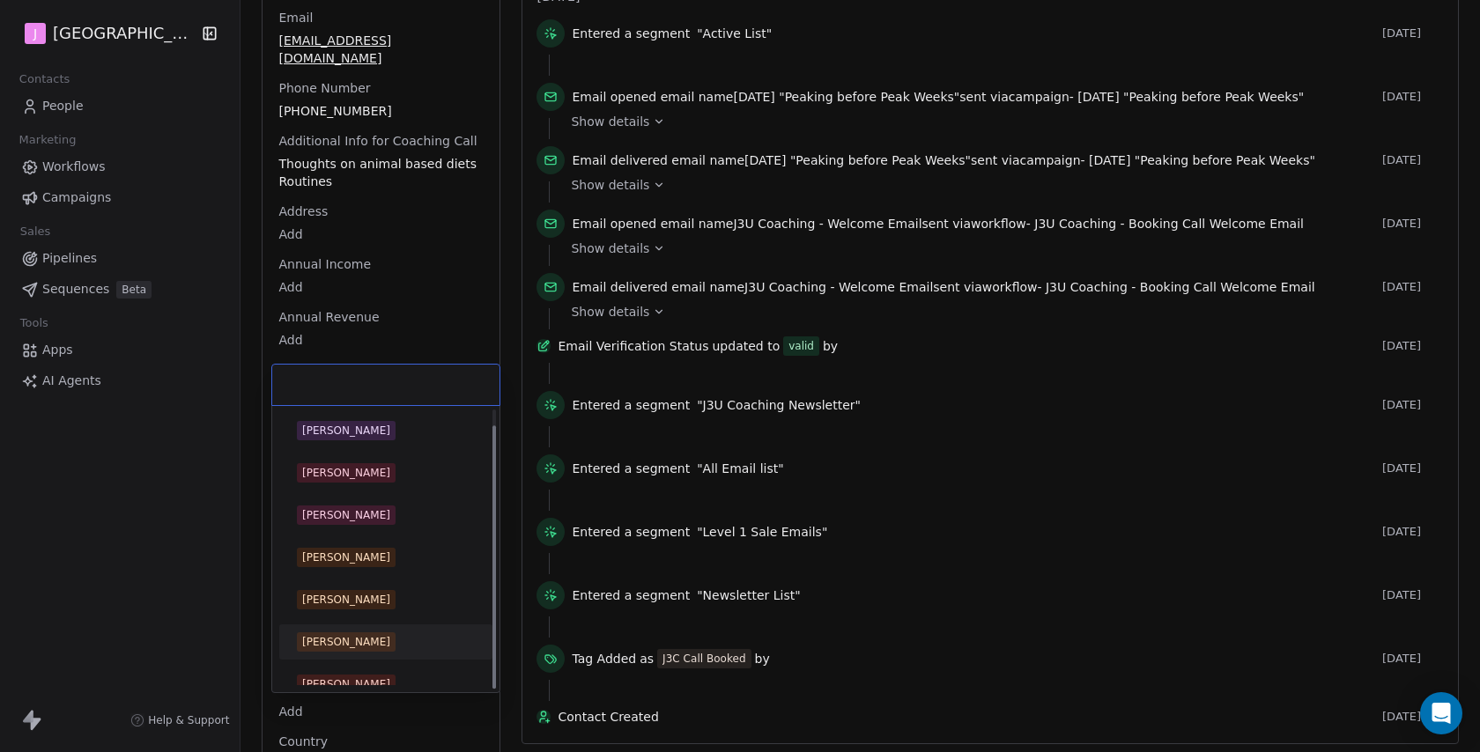
scroll to position [17, 0]
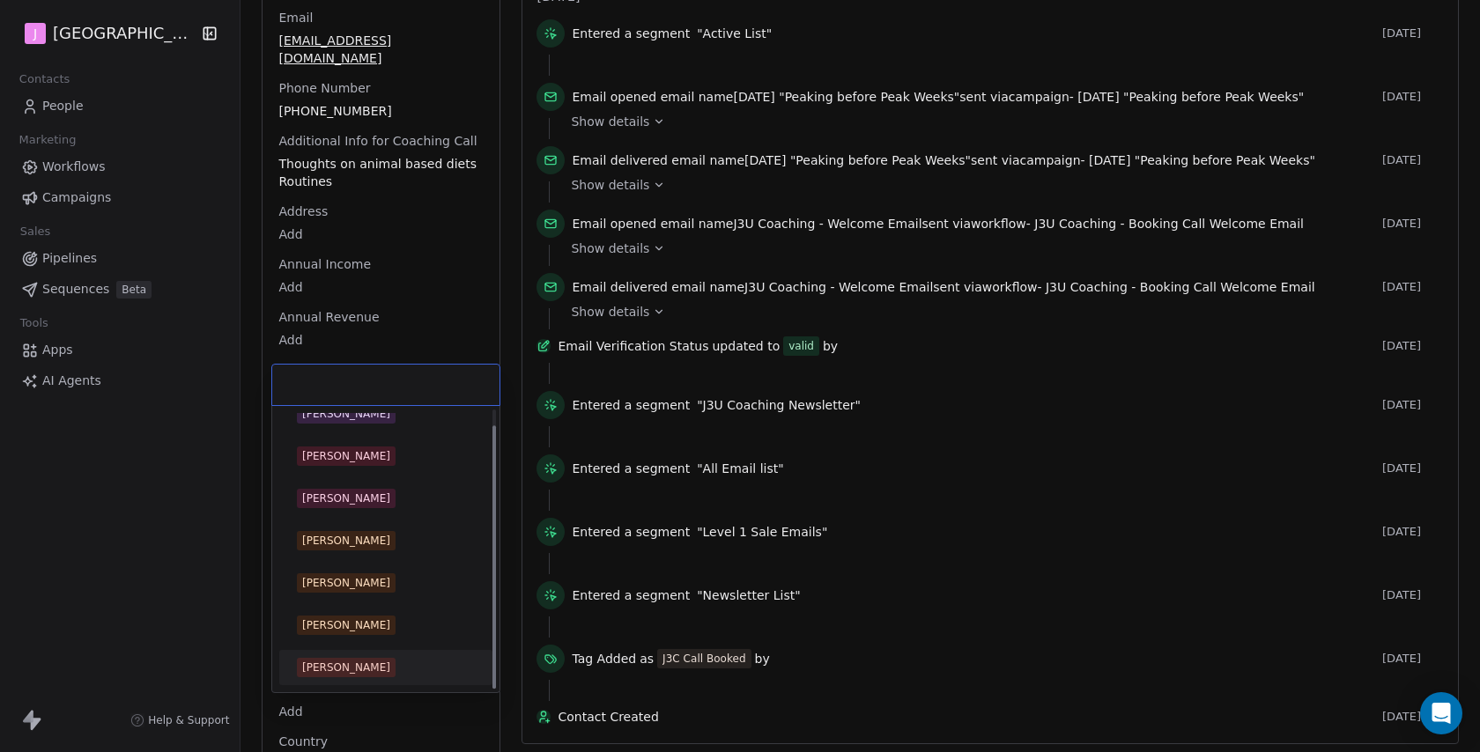
click at [354, 670] on div "[PERSON_NAME]" at bounding box center [346, 668] width 88 height 16
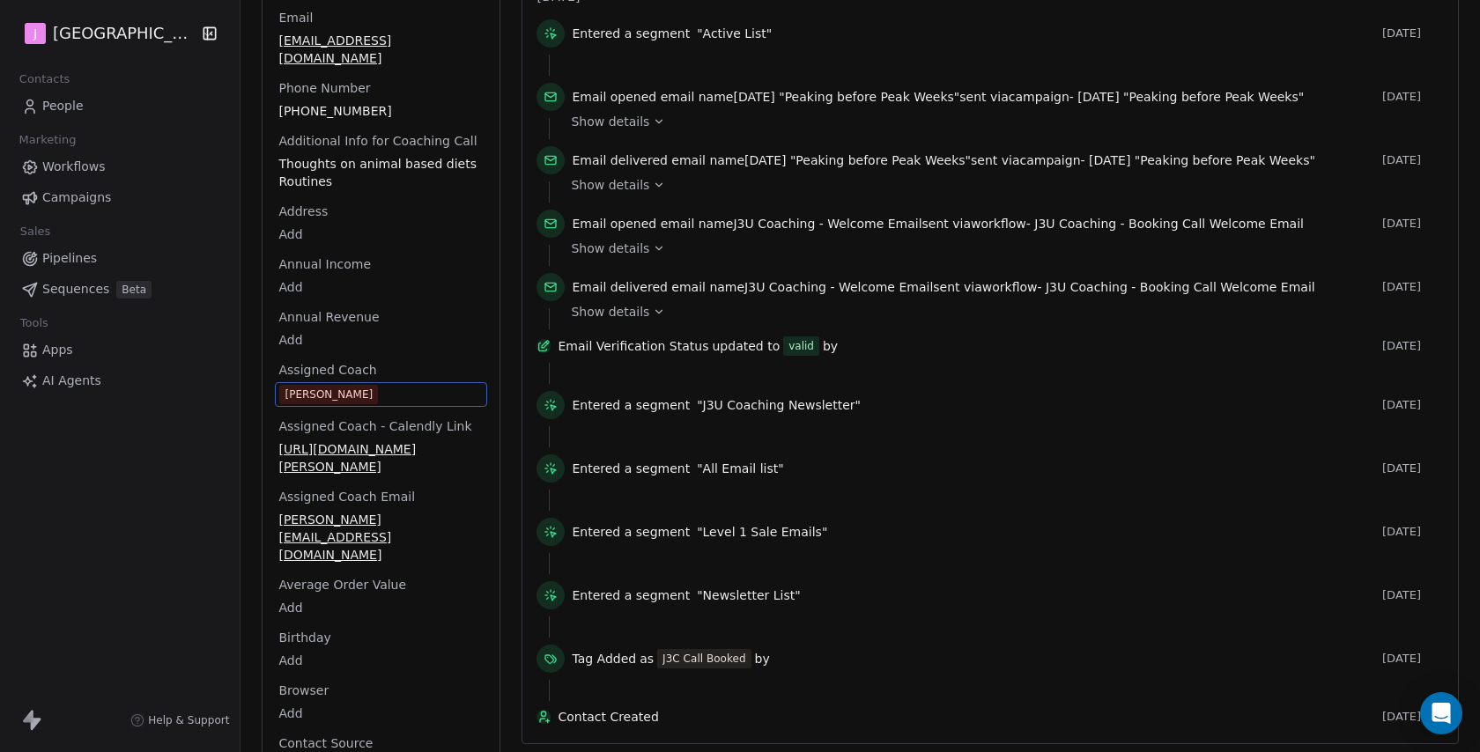
scroll to position [0, 0]
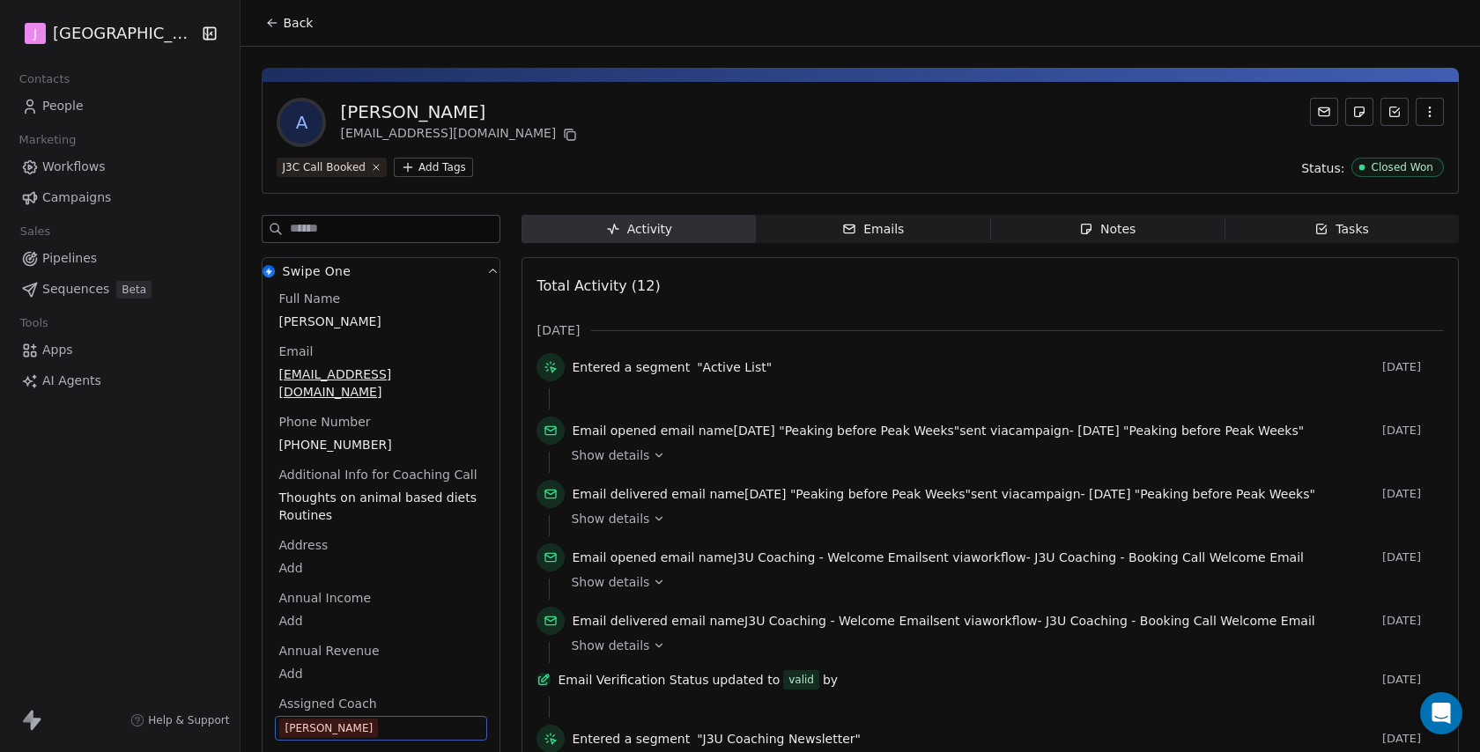
click at [308, 22] on button "Back" at bounding box center [289, 23] width 69 height 32
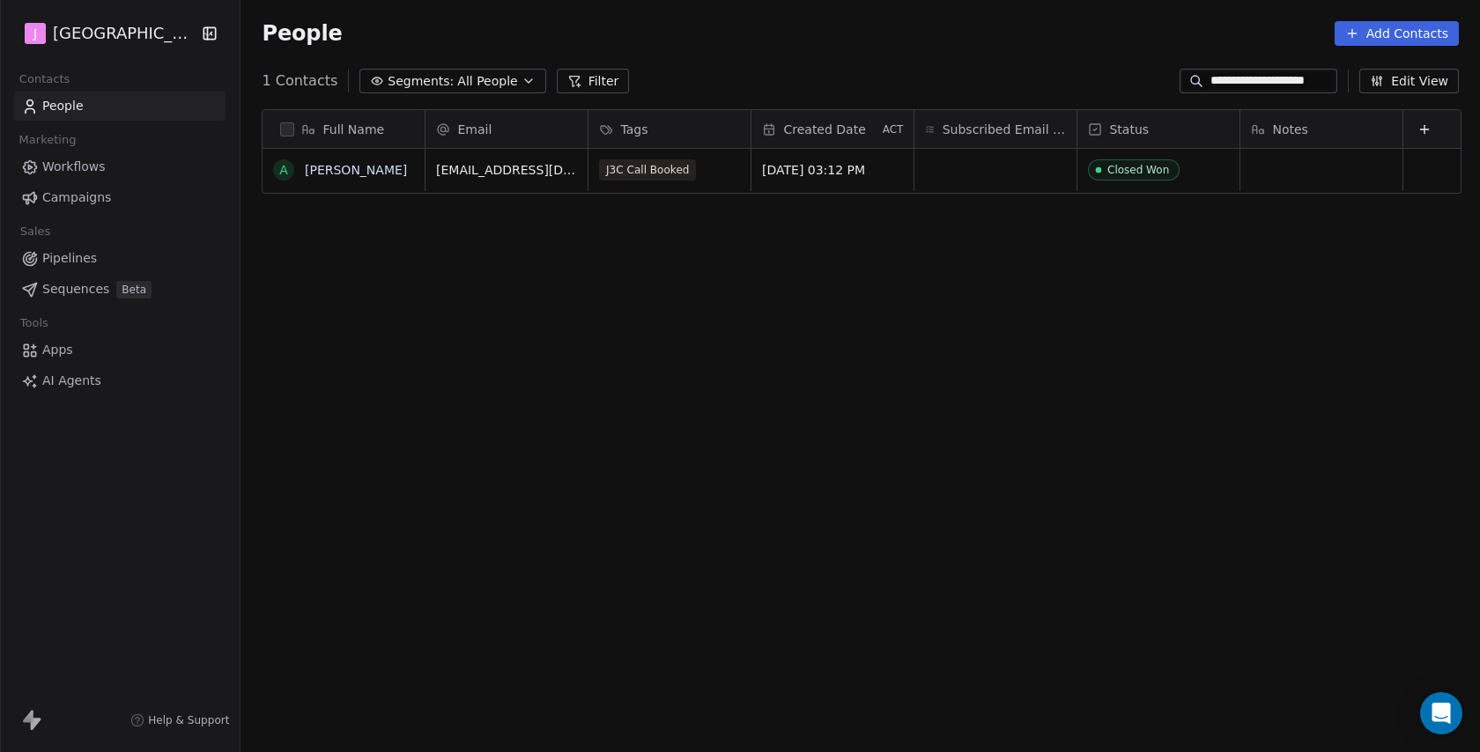
scroll to position [662, 1242]
click at [774, 28] on div "People Add Contacts" at bounding box center [860, 33] width 1197 height 25
